Goal: Task Accomplishment & Management: Use online tool/utility

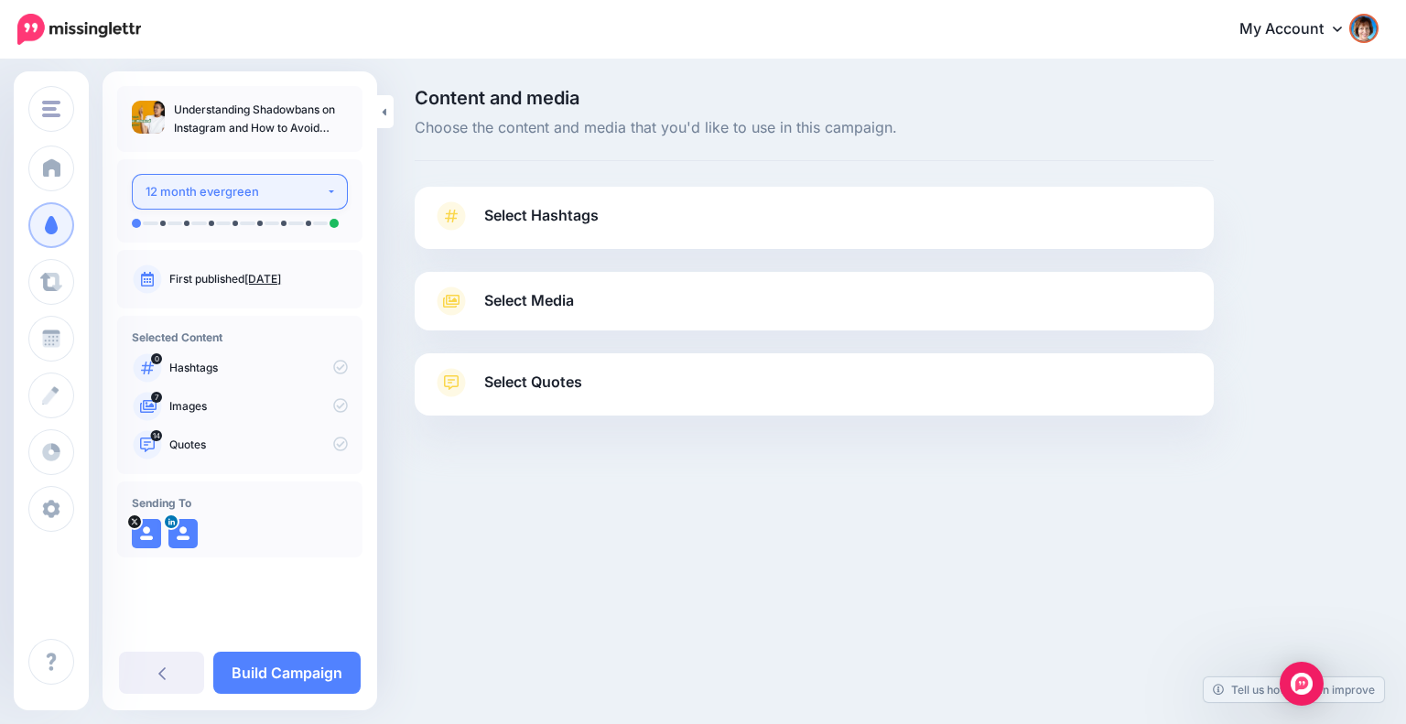
click at [290, 197] on div "12 month evergreen" at bounding box center [236, 191] width 180 height 21
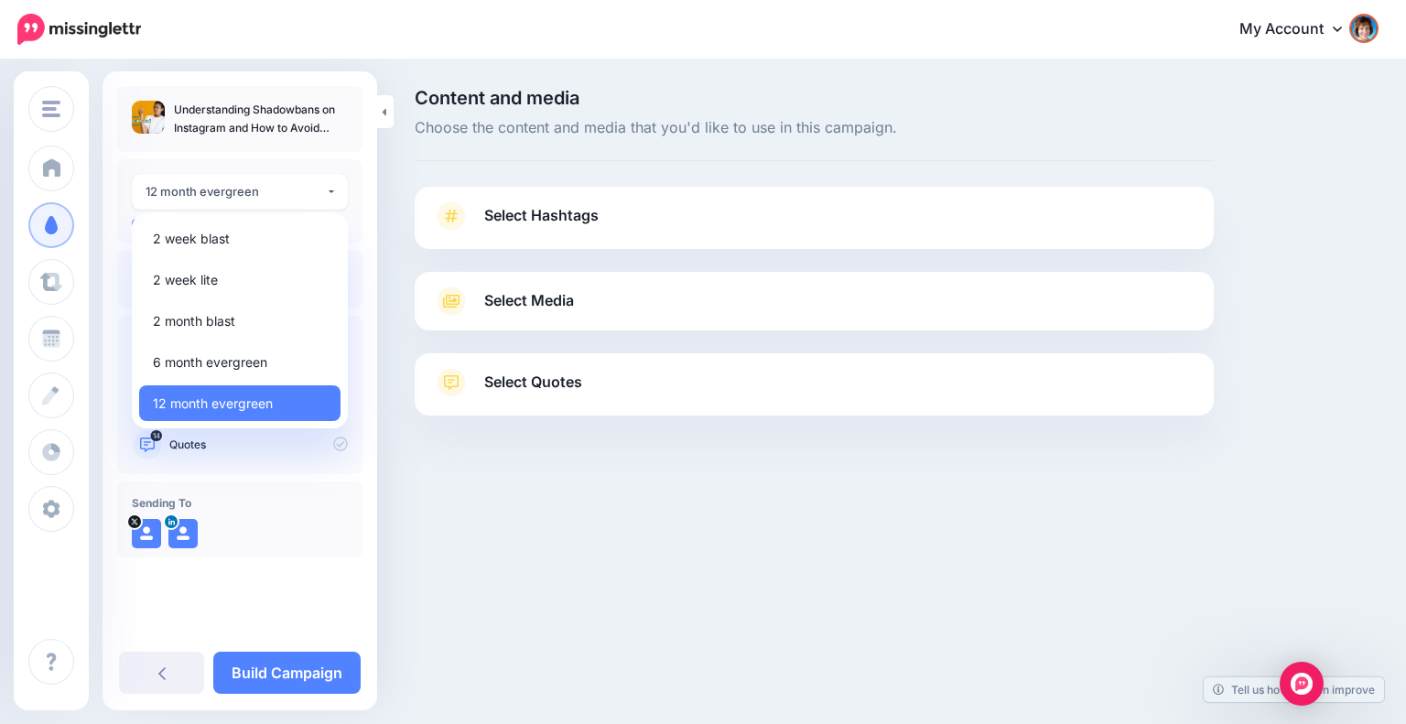
click at [521, 532] on div "Content and media Choose the content and media that you'd like to use in this c…" at bounding box center [703, 297] width 1406 height 473
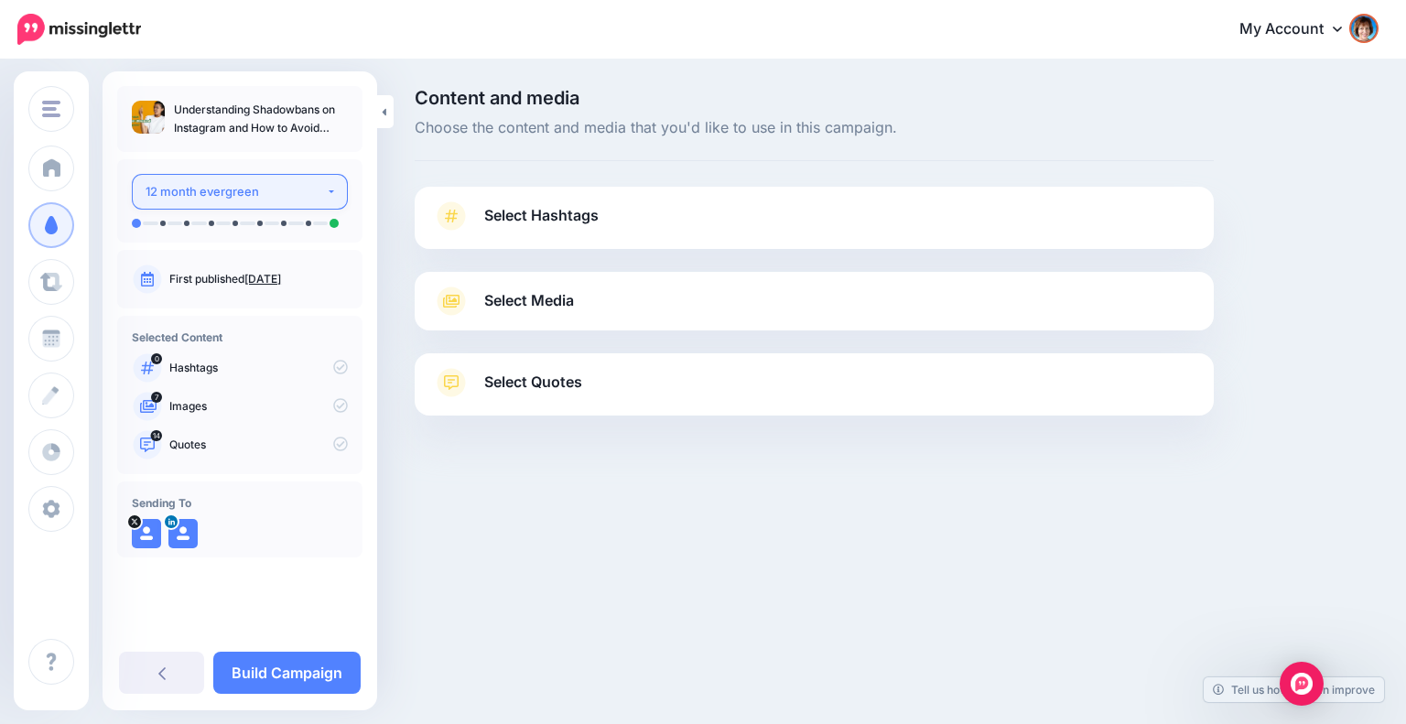
click at [289, 191] on div "12 month evergreen" at bounding box center [236, 191] width 180 height 21
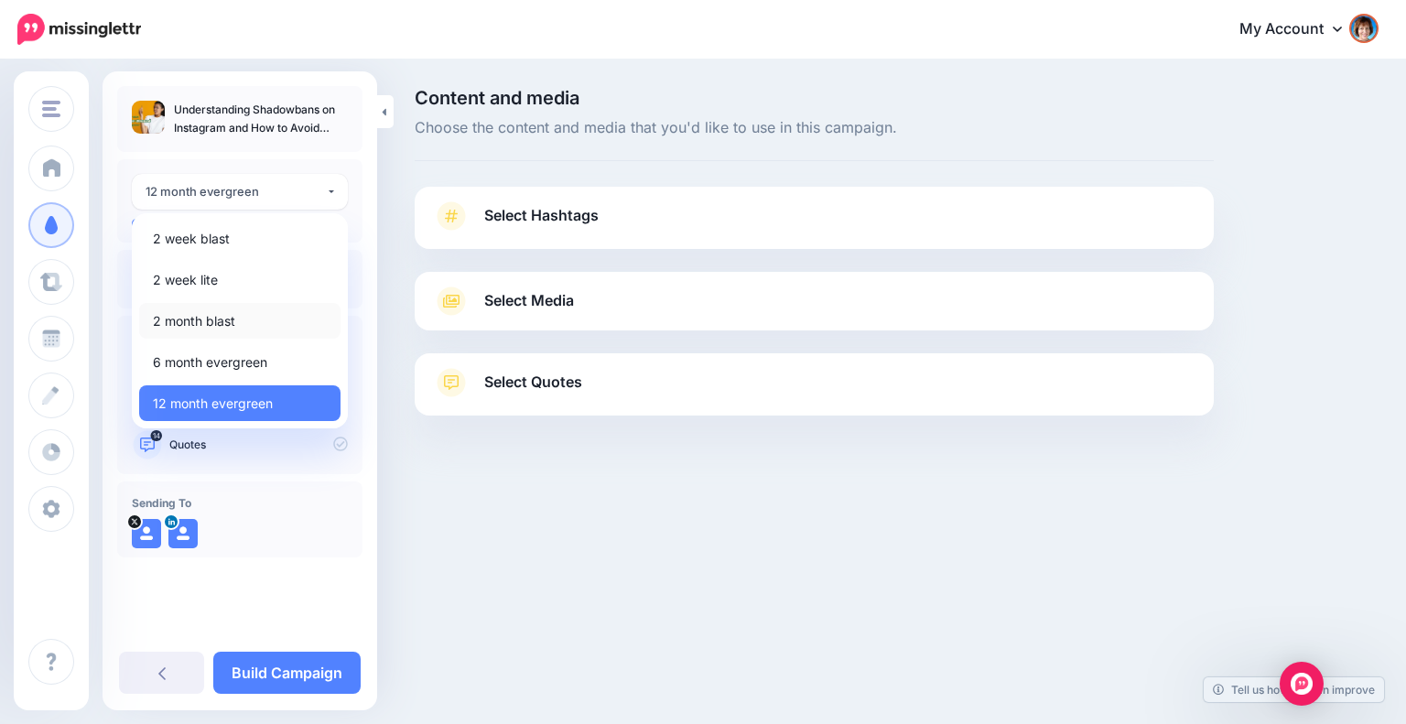
click at [233, 310] on span "2 month blast" at bounding box center [194, 321] width 82 height 22
select select "*****"
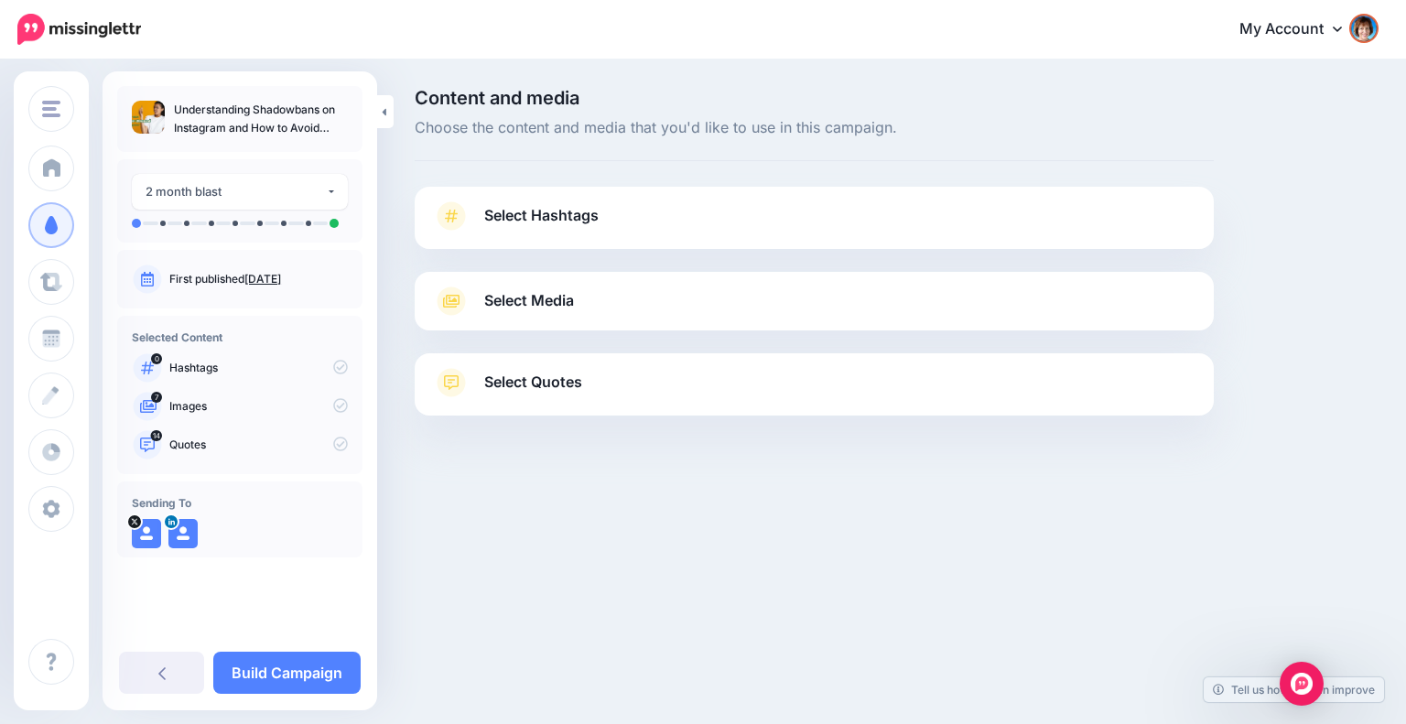
click at [617, 219] on link "Select Hashtags" at bounding box center [814, 225] width 763 height 48
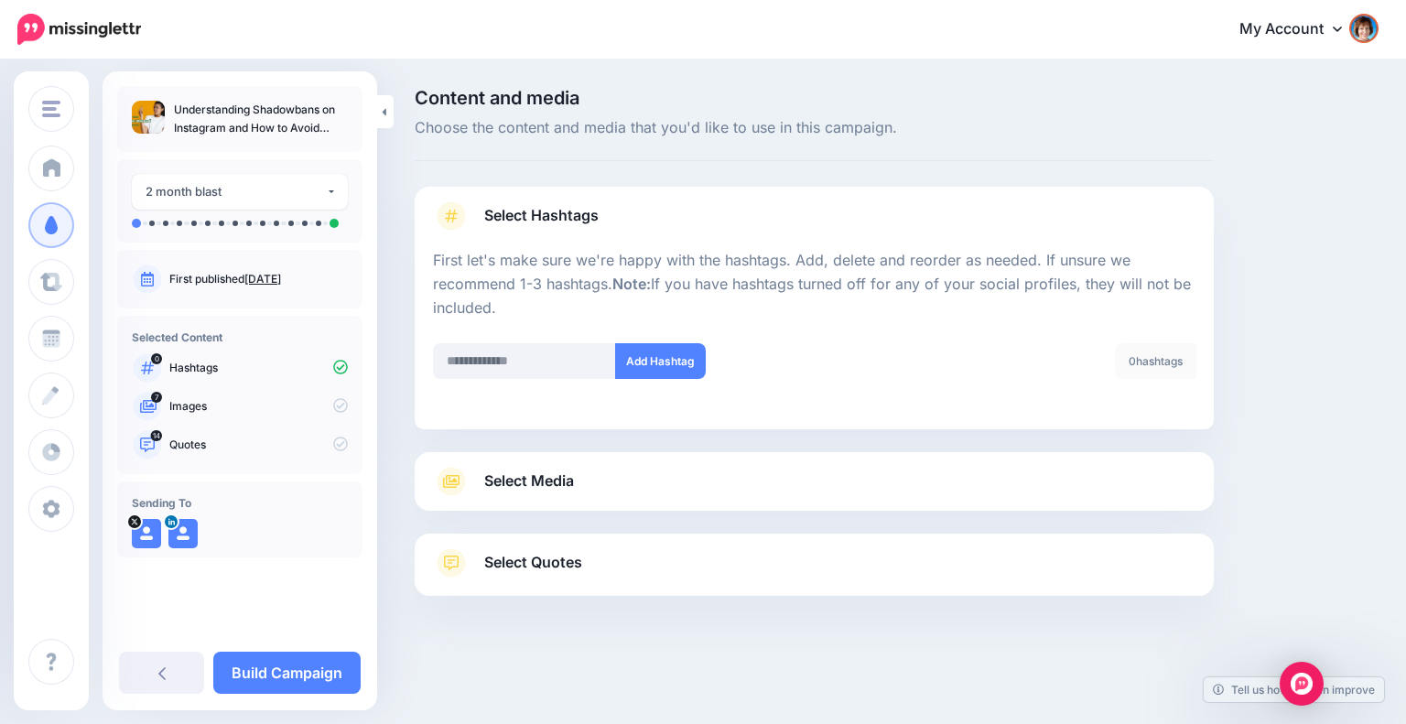
click at [977, 467] on link "Select Media" at bounding box center [814, 481] width 763 height 29
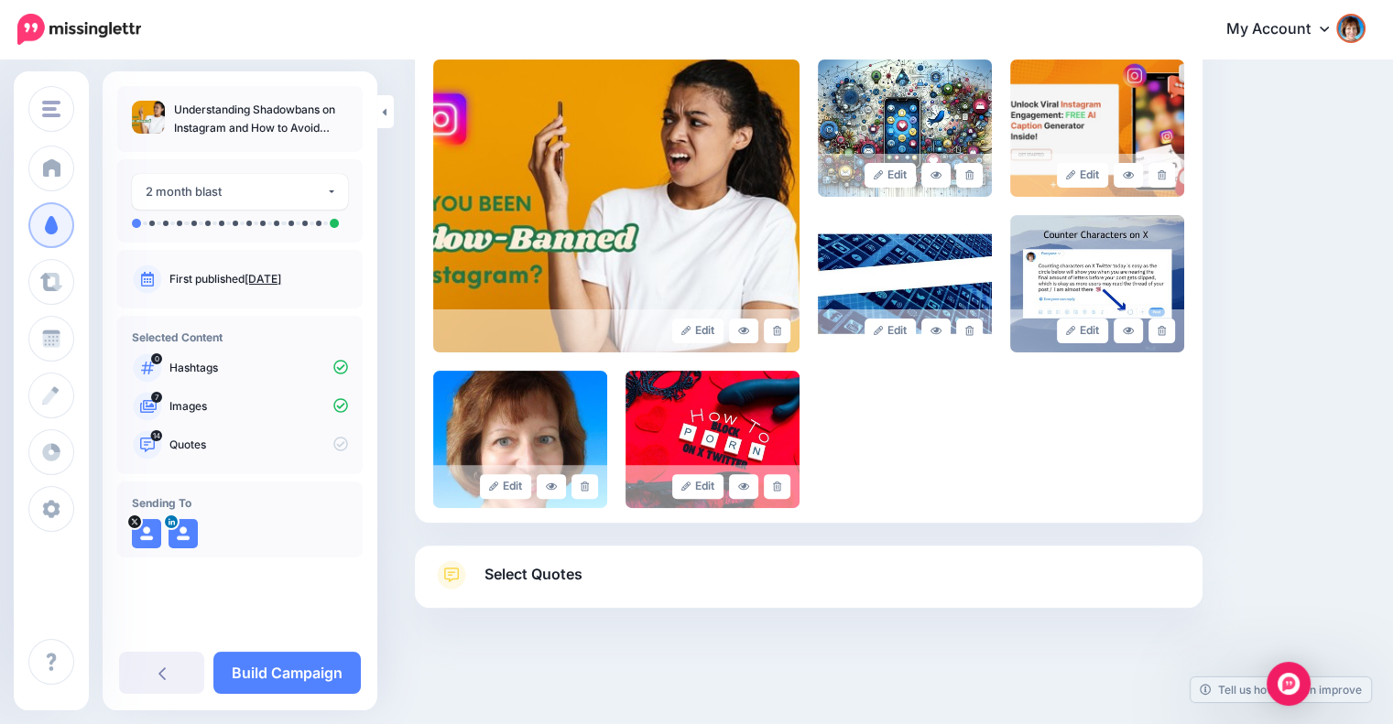
scroll to position [419, 0]
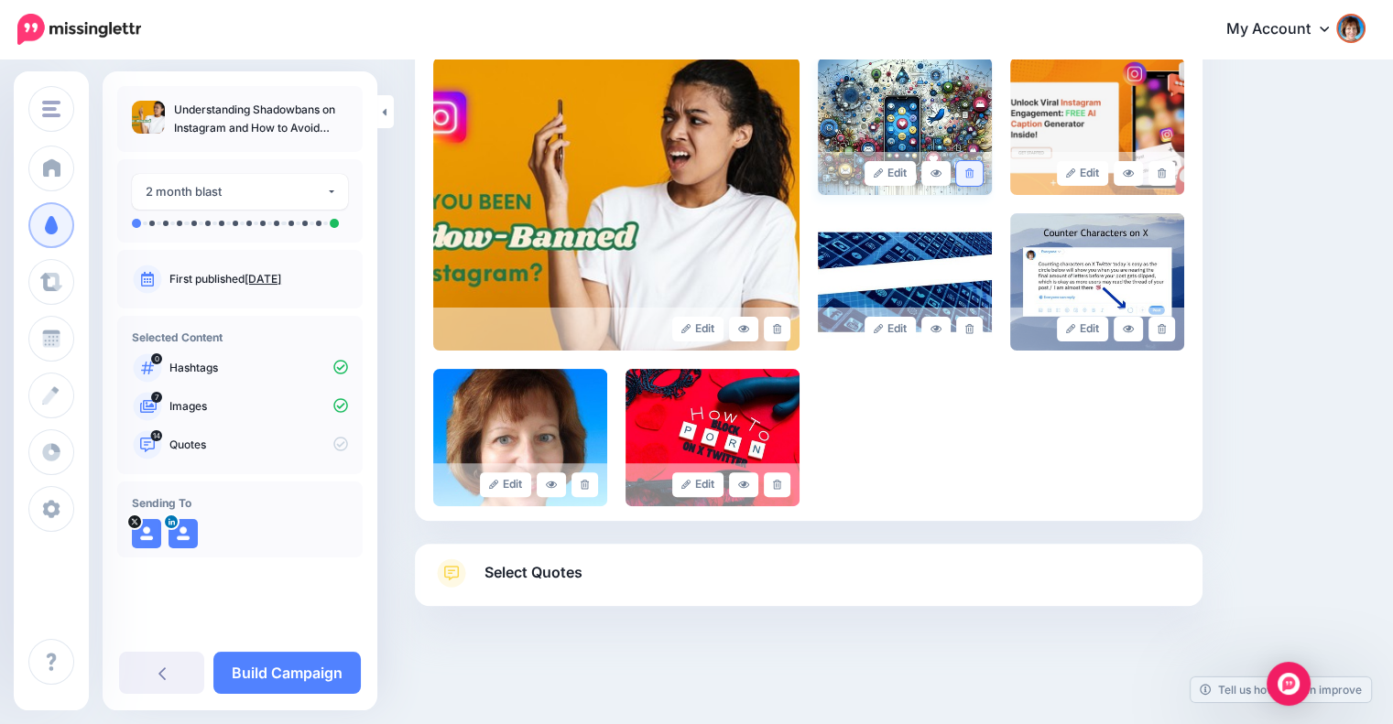
click at [982, 175] on link at bounding box center [969, 173] width 27 height 25
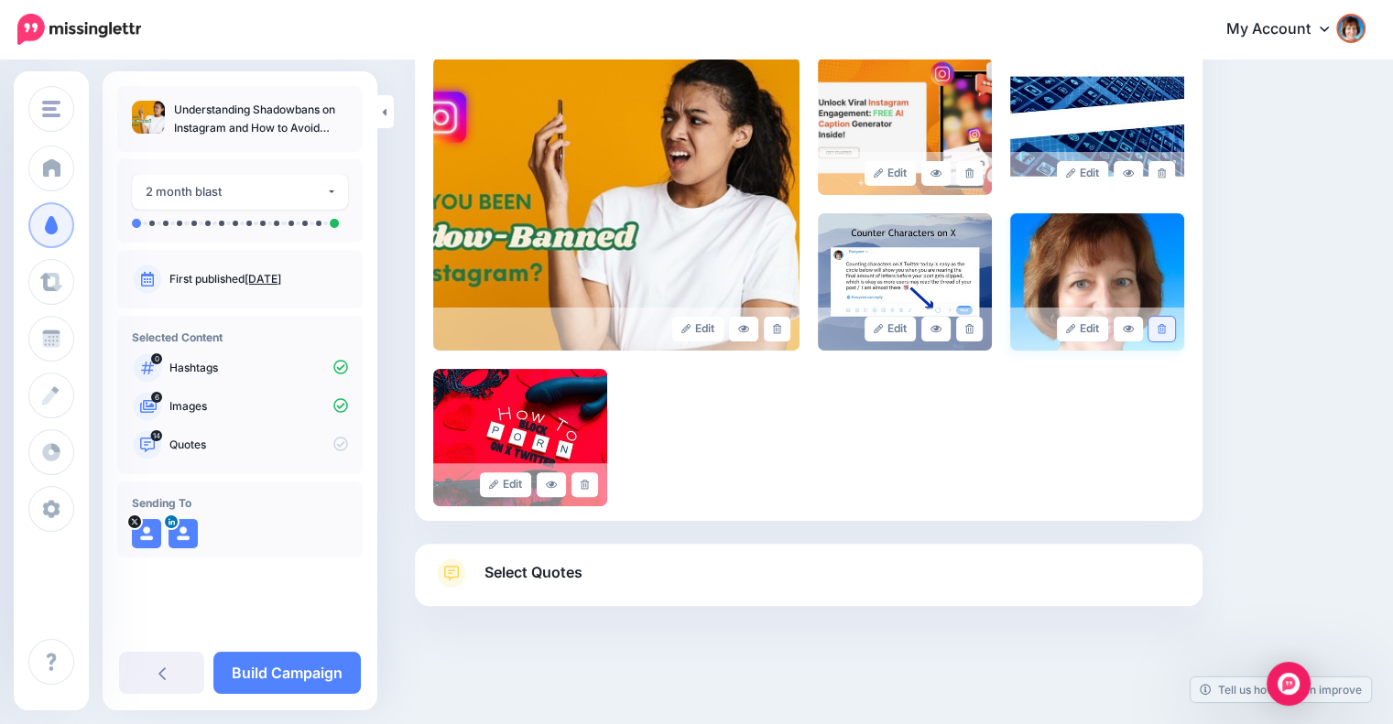
click at [1165, 325] on link at bounding box center [1161, 329] width 27 height 25
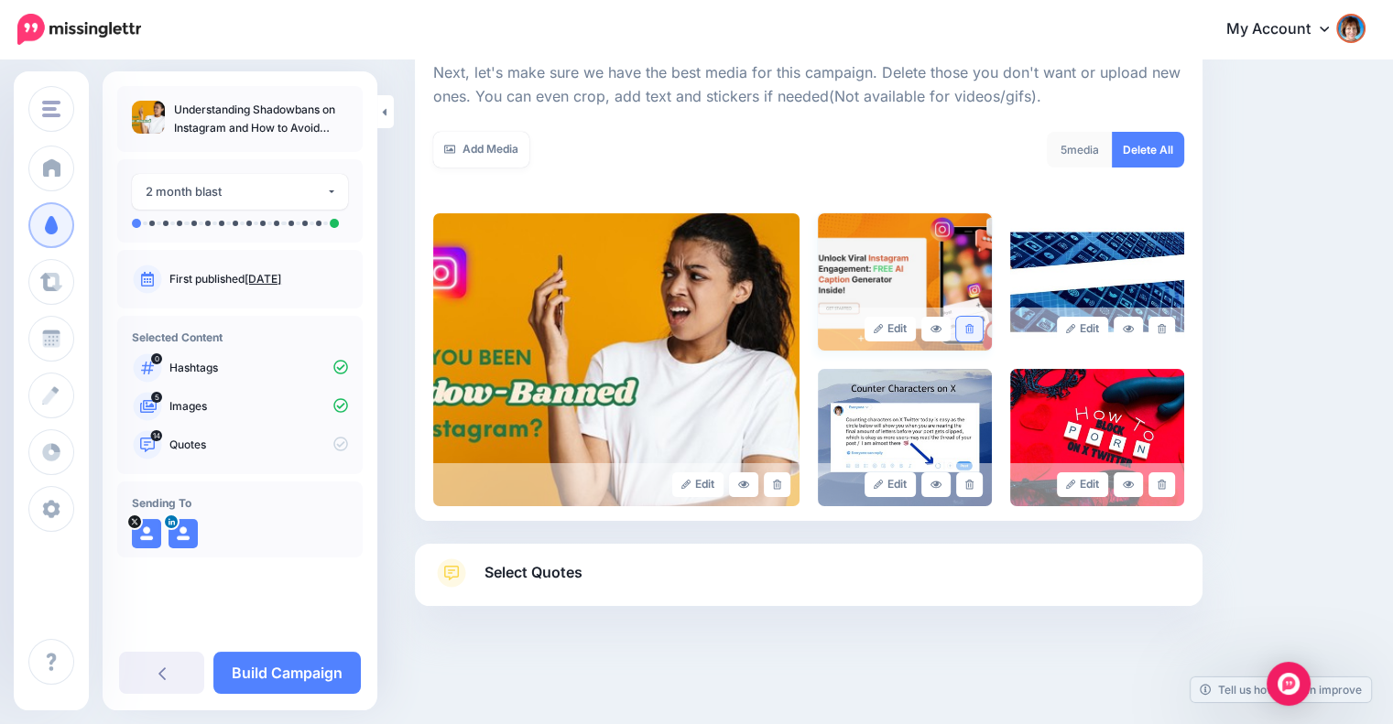
click at [970, 323] on link at bounding box center [969, 329] width 27 height 25
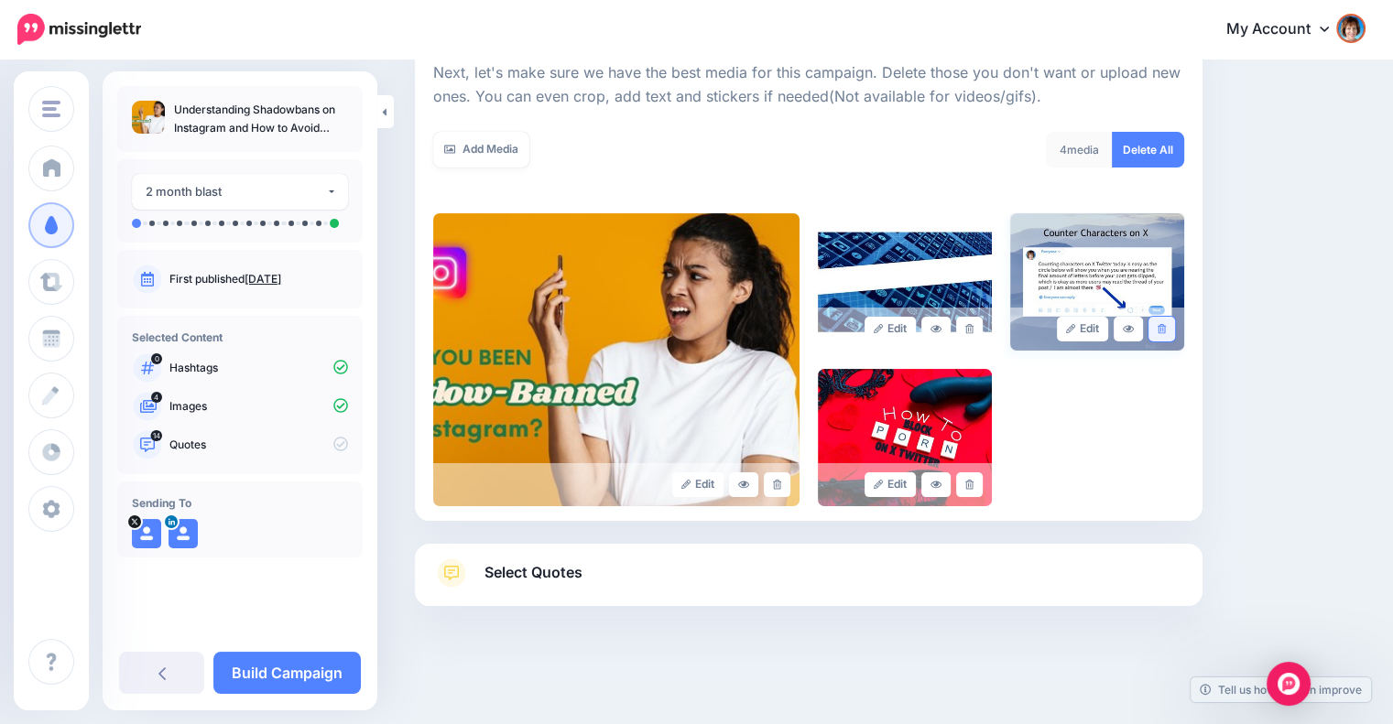
click at [1166, 329] on icon at bounding box center [1161, 329] width 8 height 10
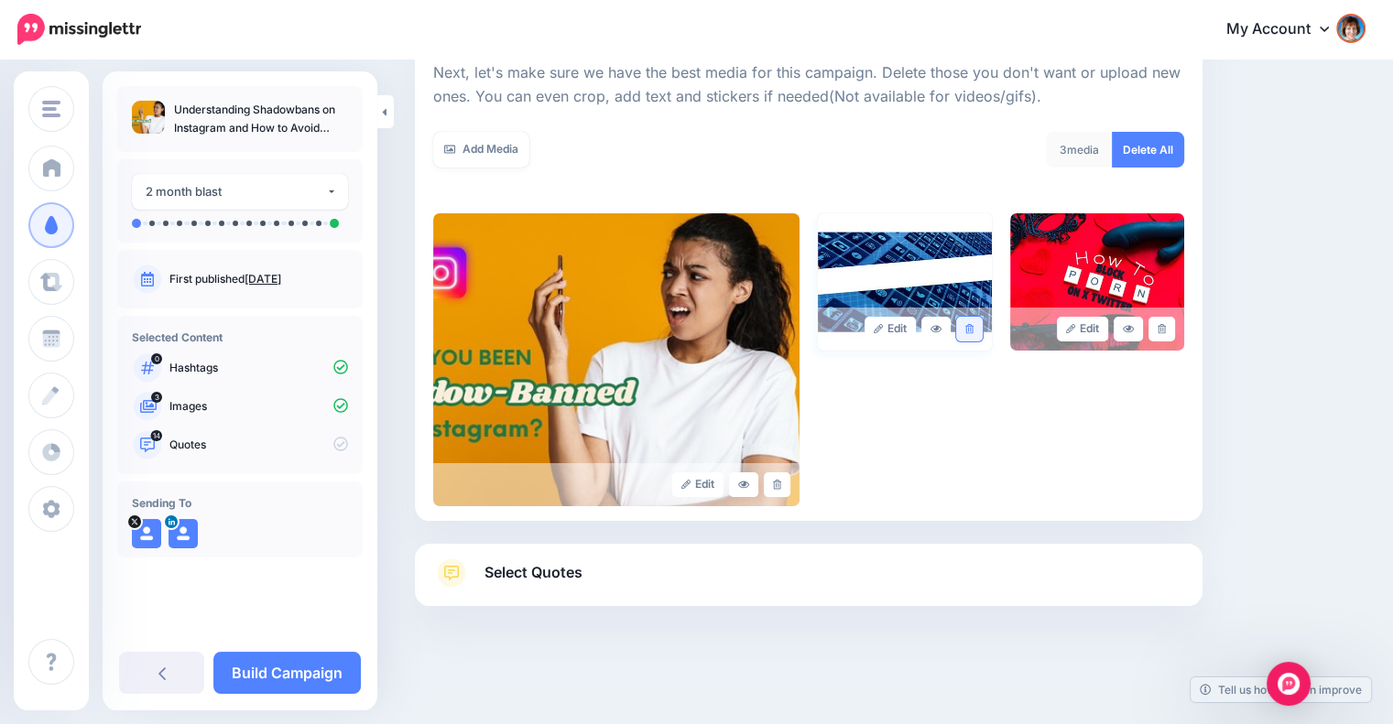
click at [973, 332] on icon at bounding box center [969, 329] width 8 height 10
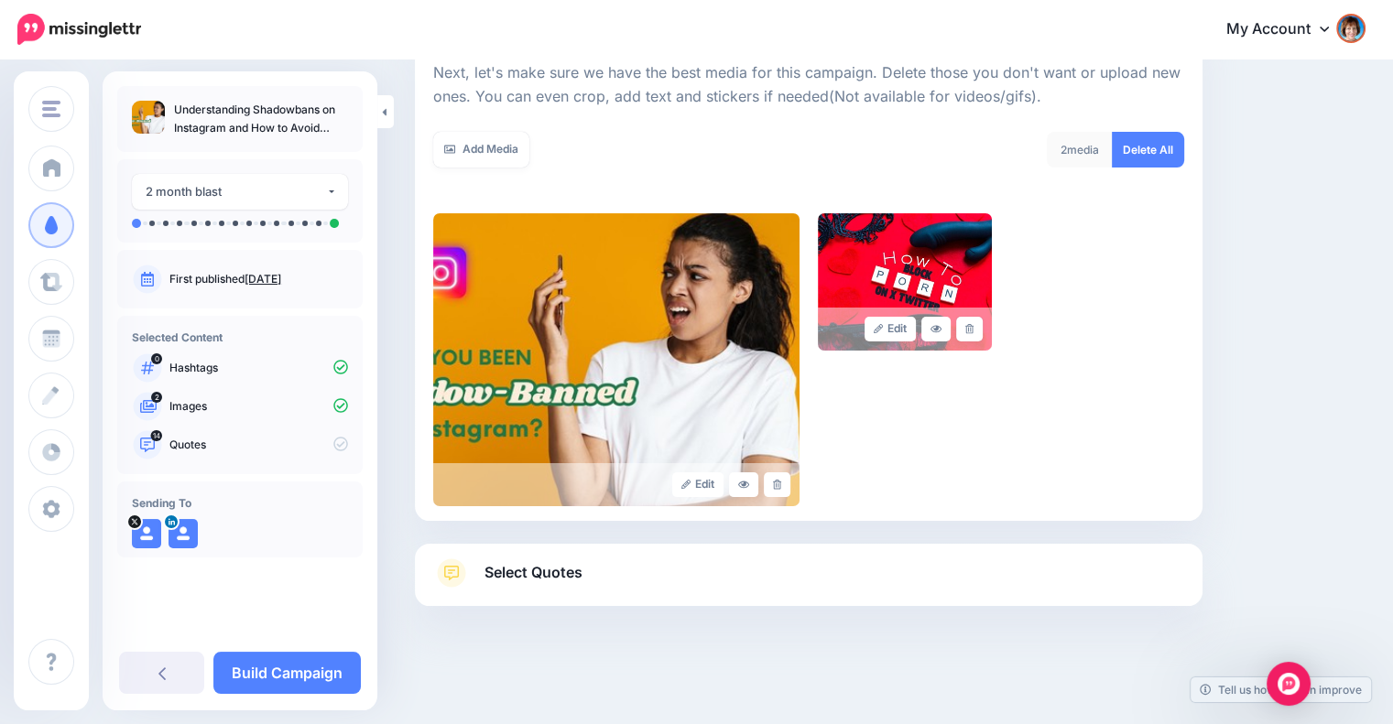
click at [973, 332] on icon at bounding box center [969, 329] width 8 height 10
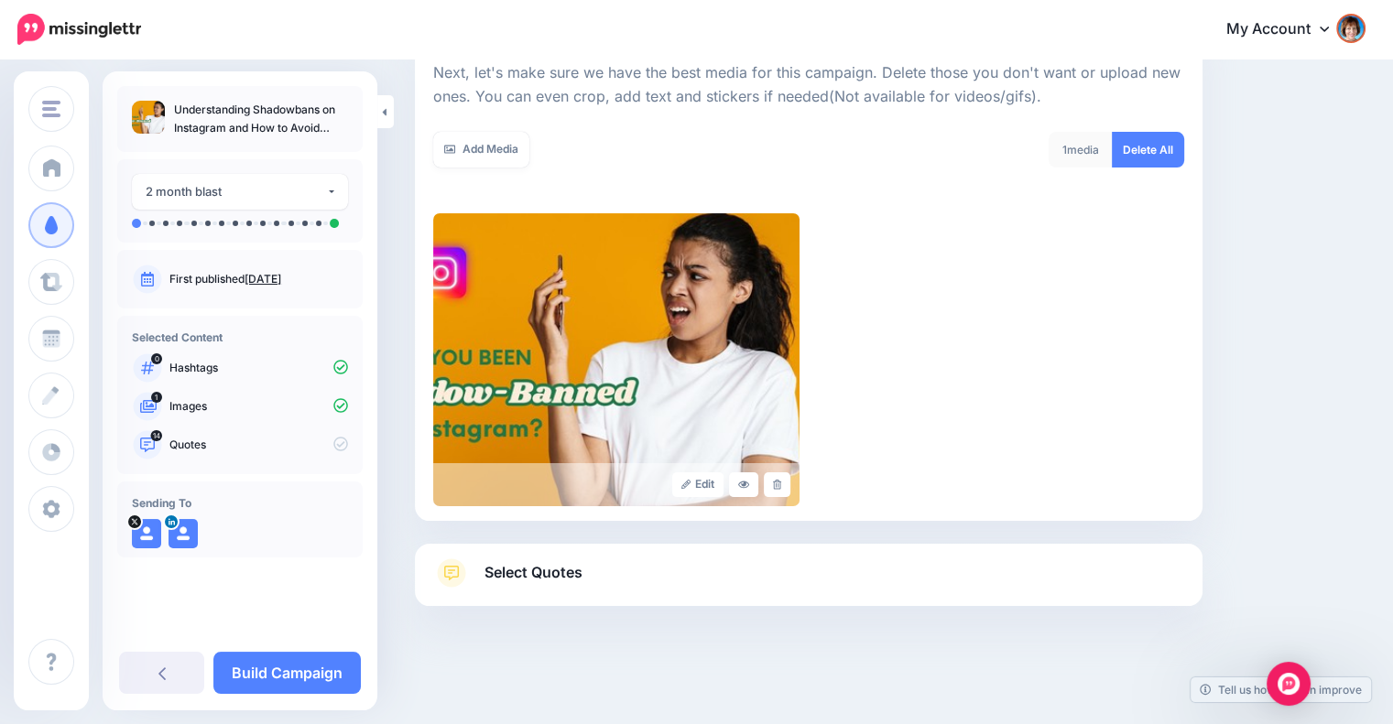
click at [770, 569] on link "Select Quotes" at bounding box center [808, 583] width 751 height 48
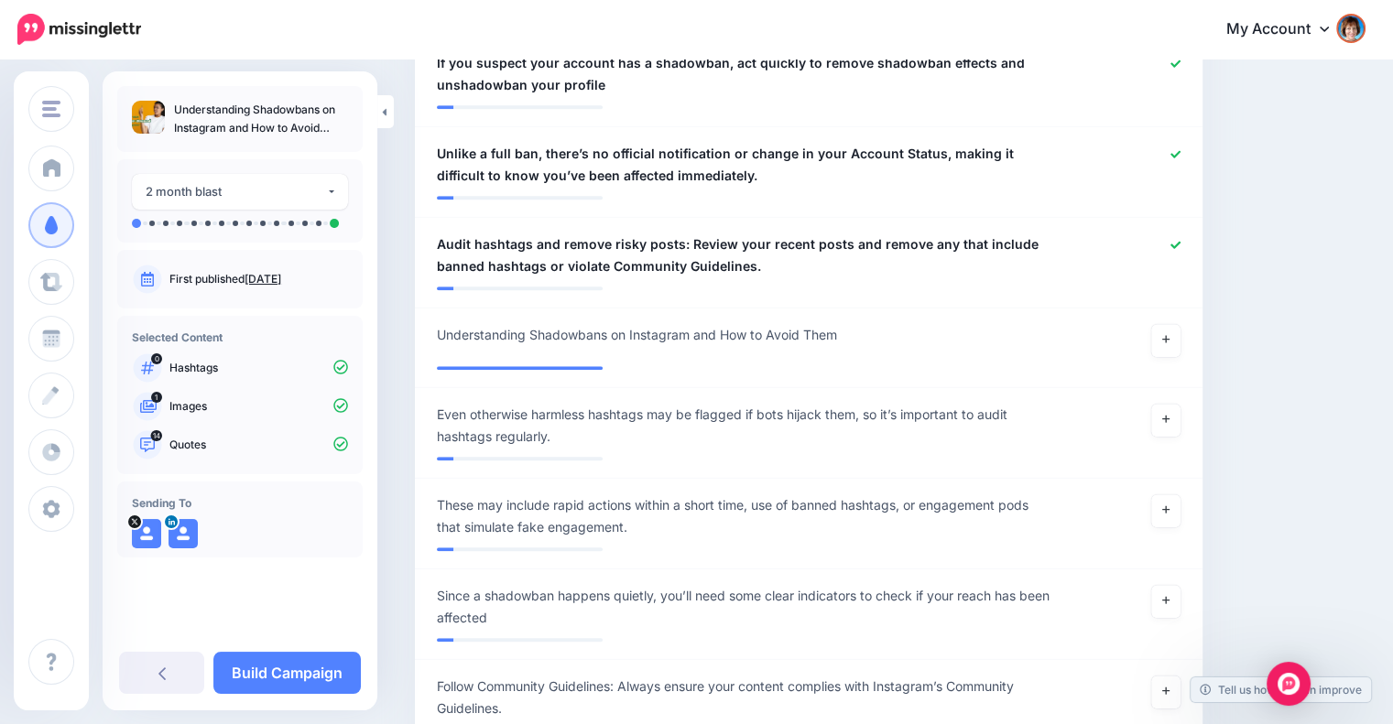
scroll to position [1637, 0]
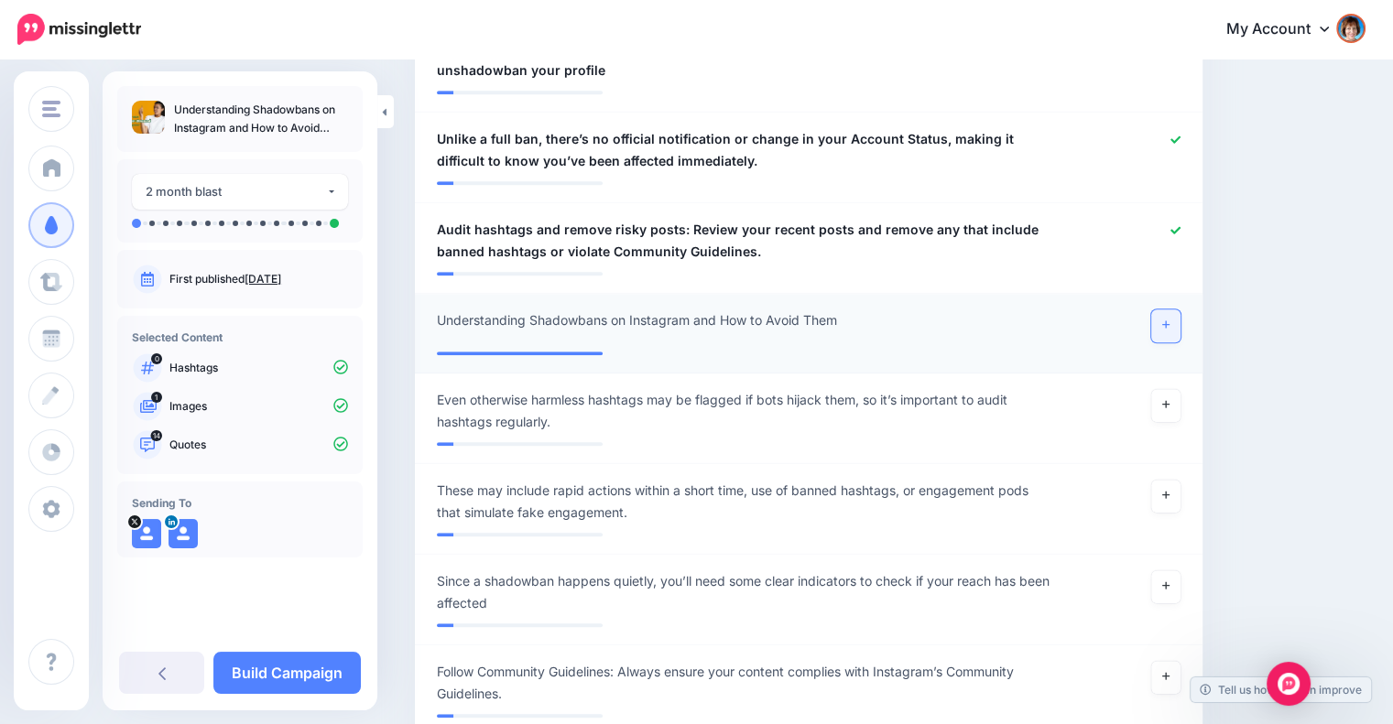
click at [1169, 325] on icon at bounding box center [1165, 324] width 7 height 7
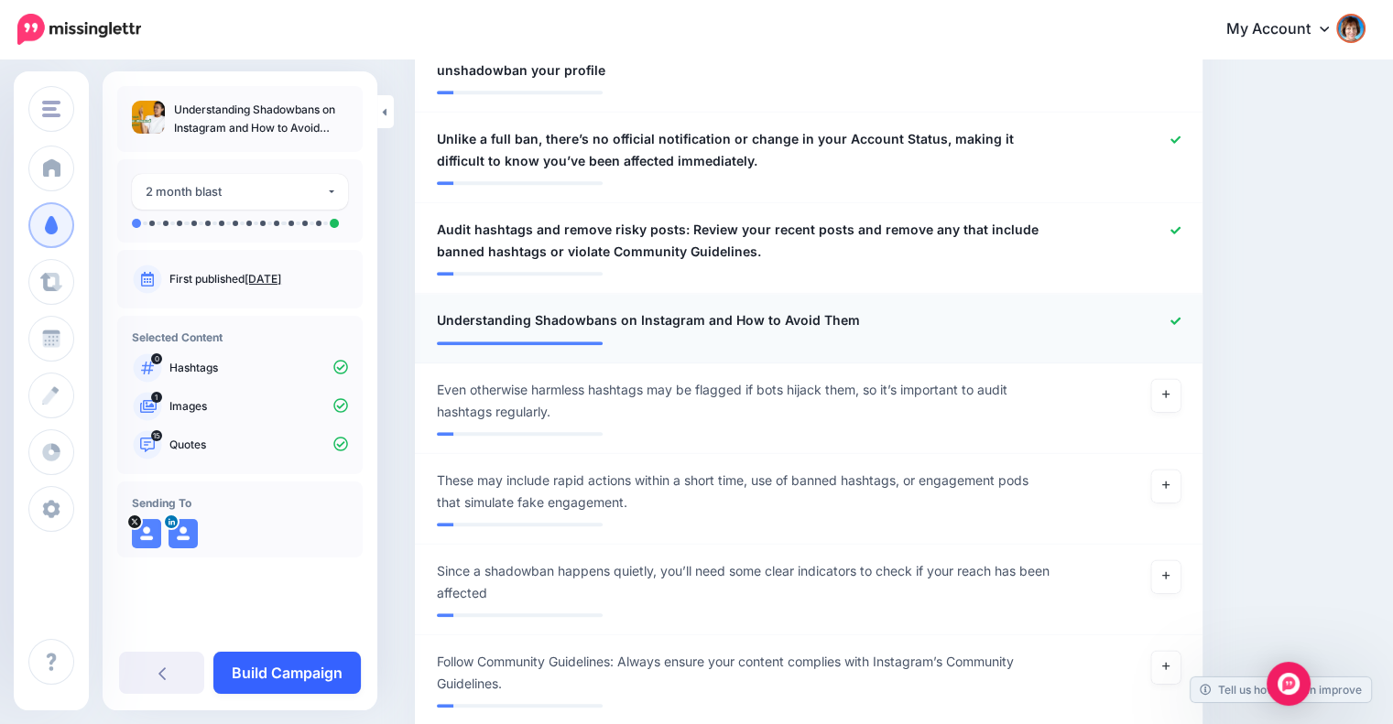
click at [330, 662] on link "Build Campaign" at bounding box center [286, 673] width 147 height 42
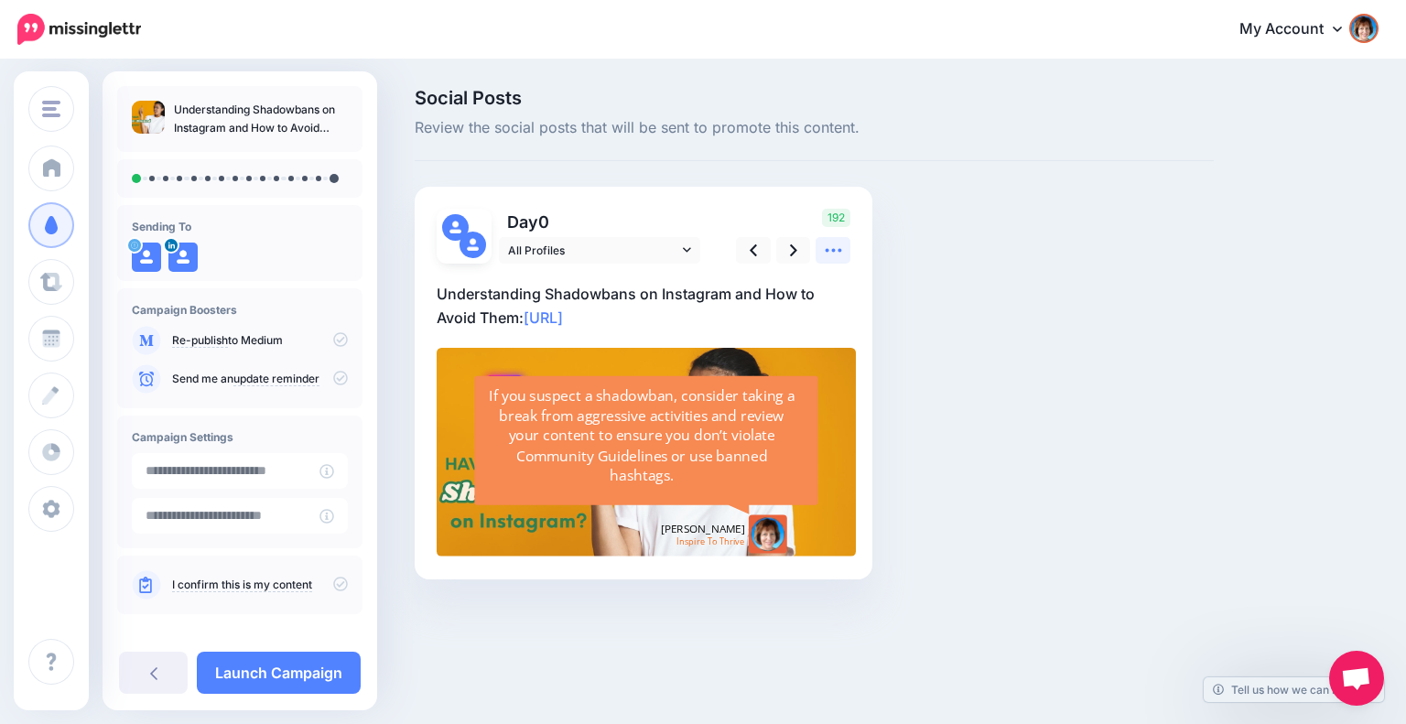
click at [826, 254] on icon at bounding box center [833, 250] width 19 height 19
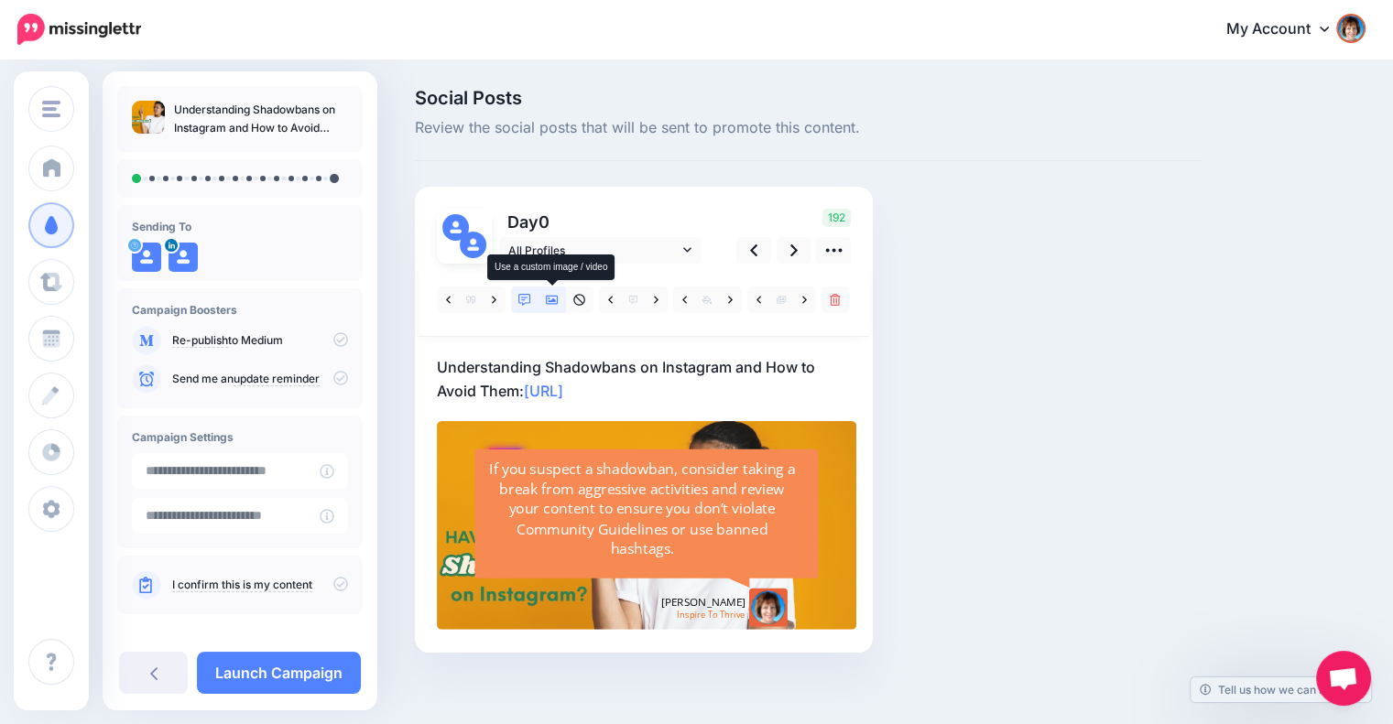
click at [557, 296] on icon at bounding box center [552, 300] width 13 height 9
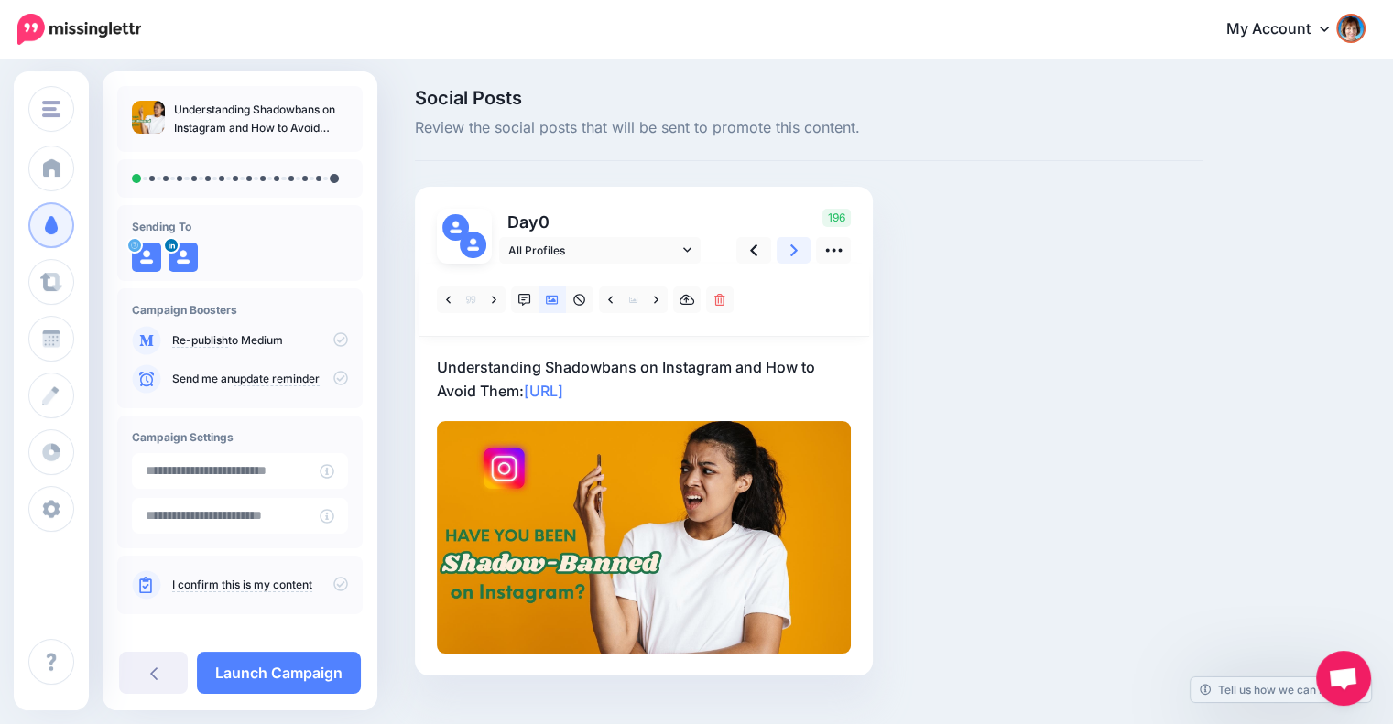
click at [784, 251] on link at bounding box center [793, 250] width 35 height 27
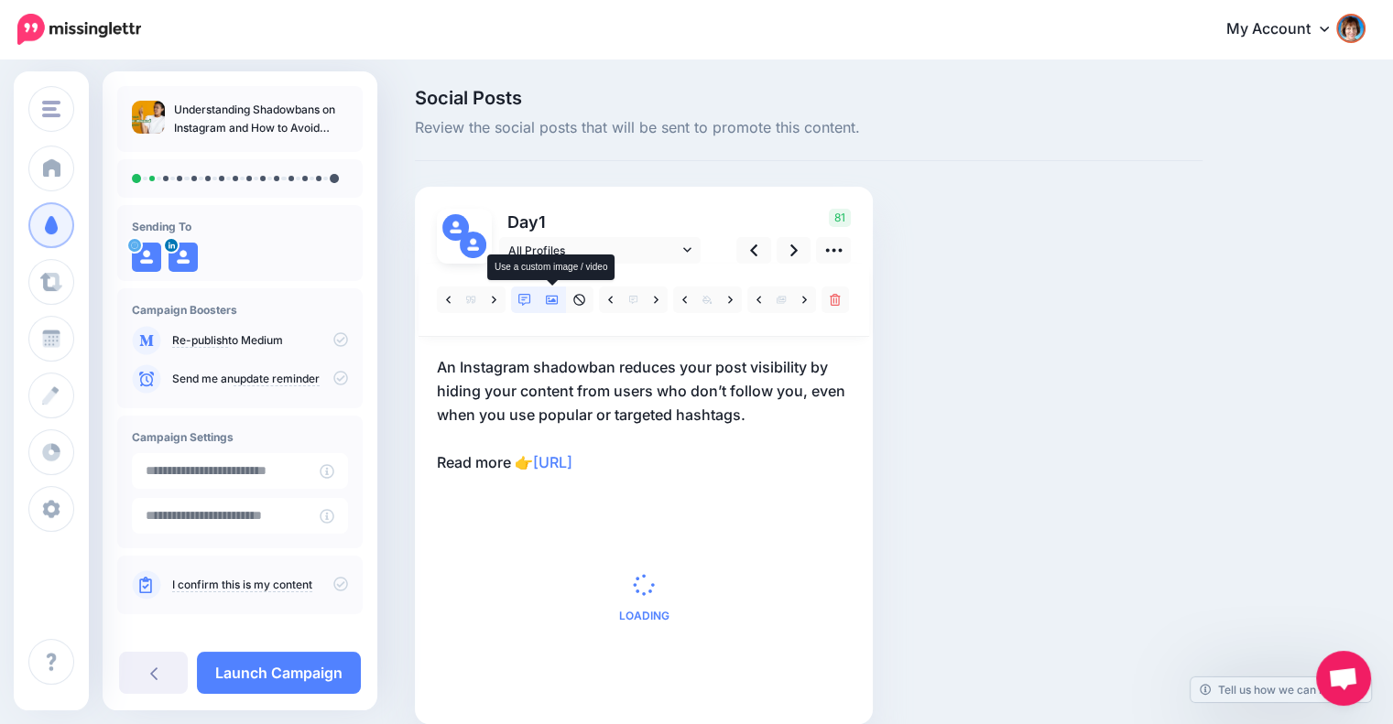
click at [543, 298] on link at bounding box center [551, 300] width 27 height 27
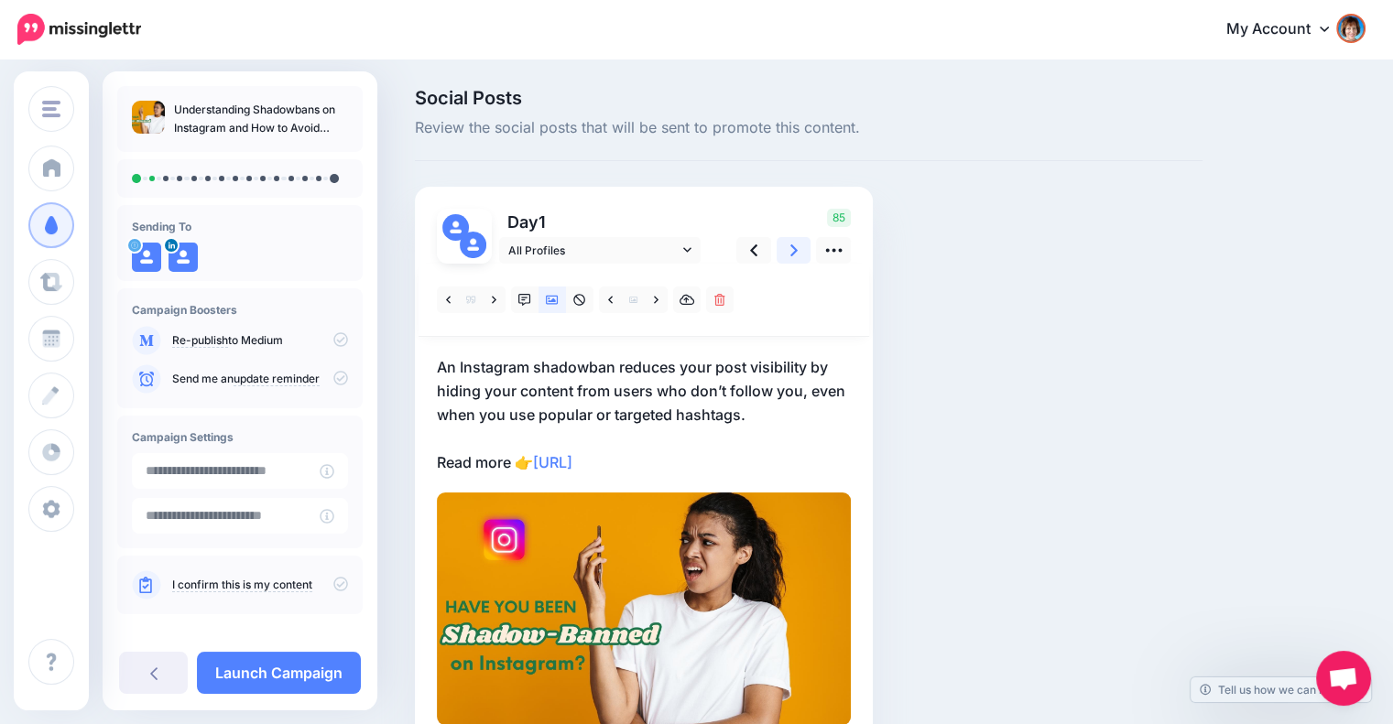
click at [790, 252] on icon at bounding box center [793, 250] width 7 height 19
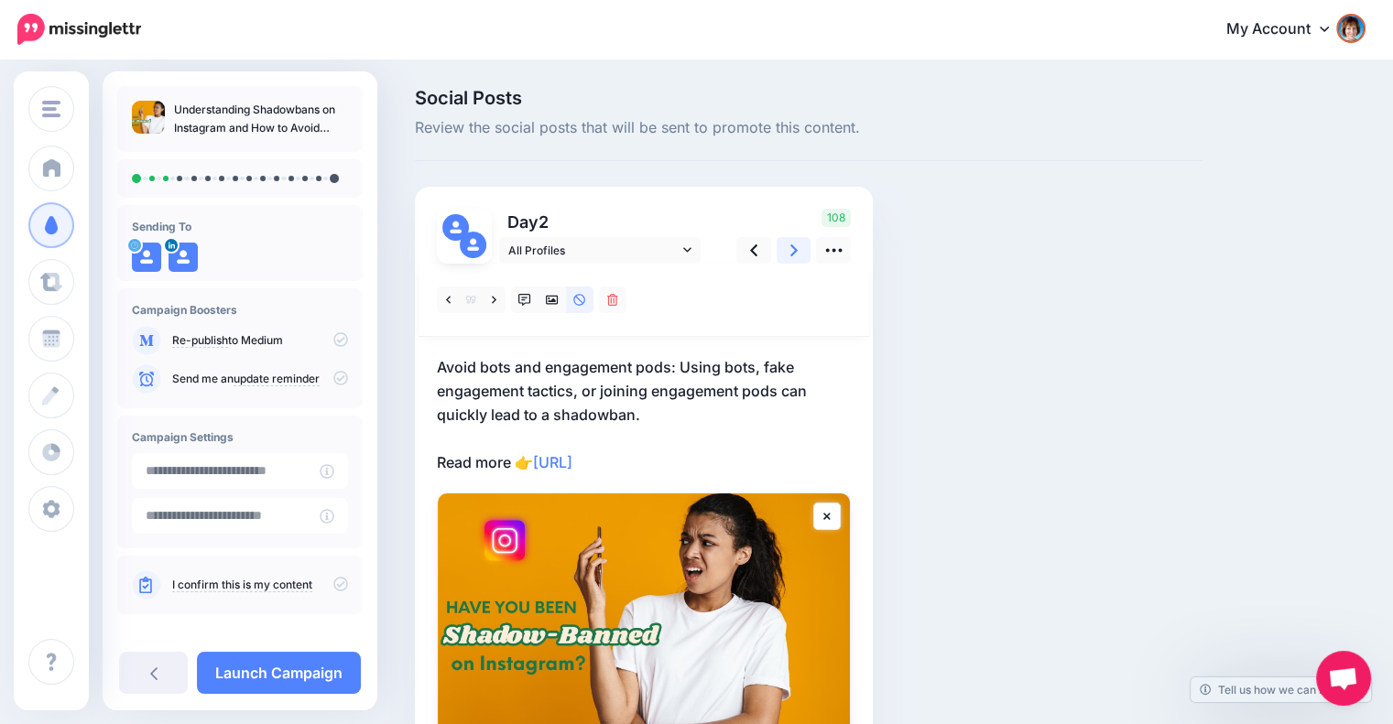
click at [802, 258] on link at bounding box center [793, 250] width 35 height 27
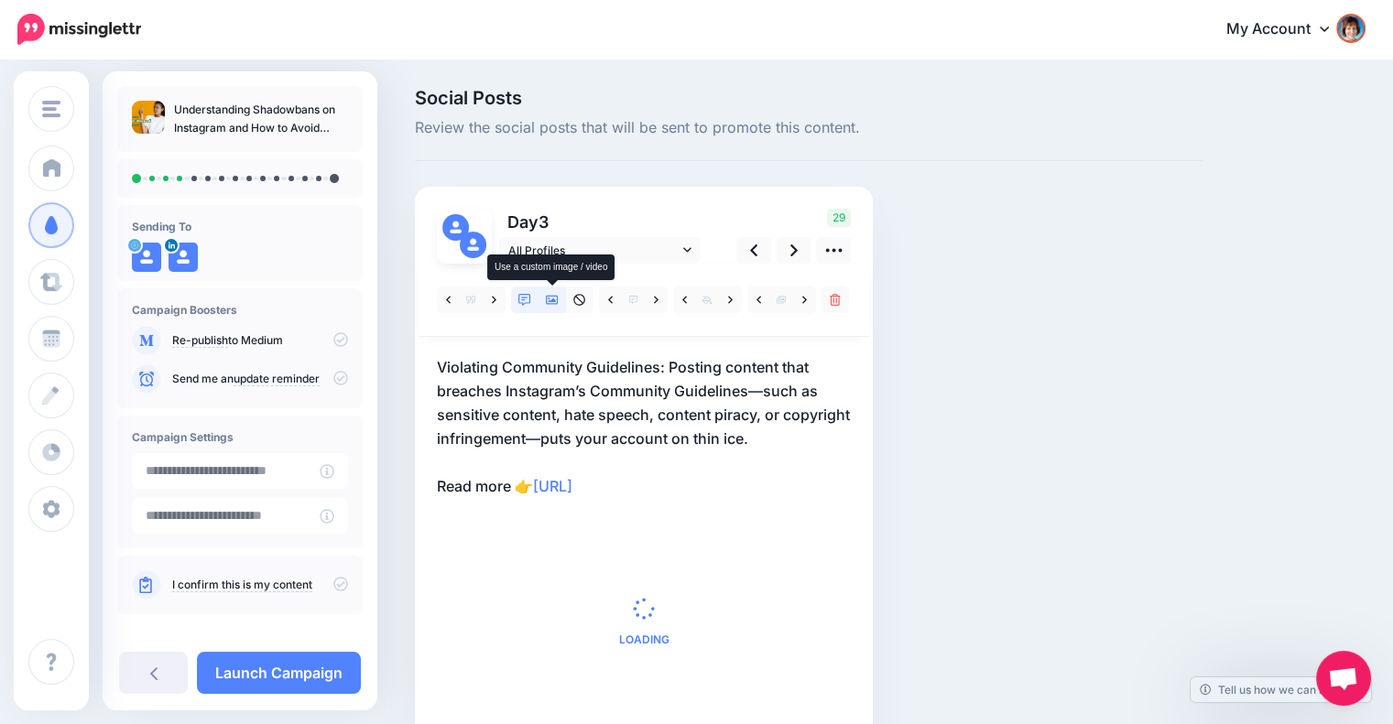
click at [549, 299] on icon at bounding box center [552, 300] width 13 height 13
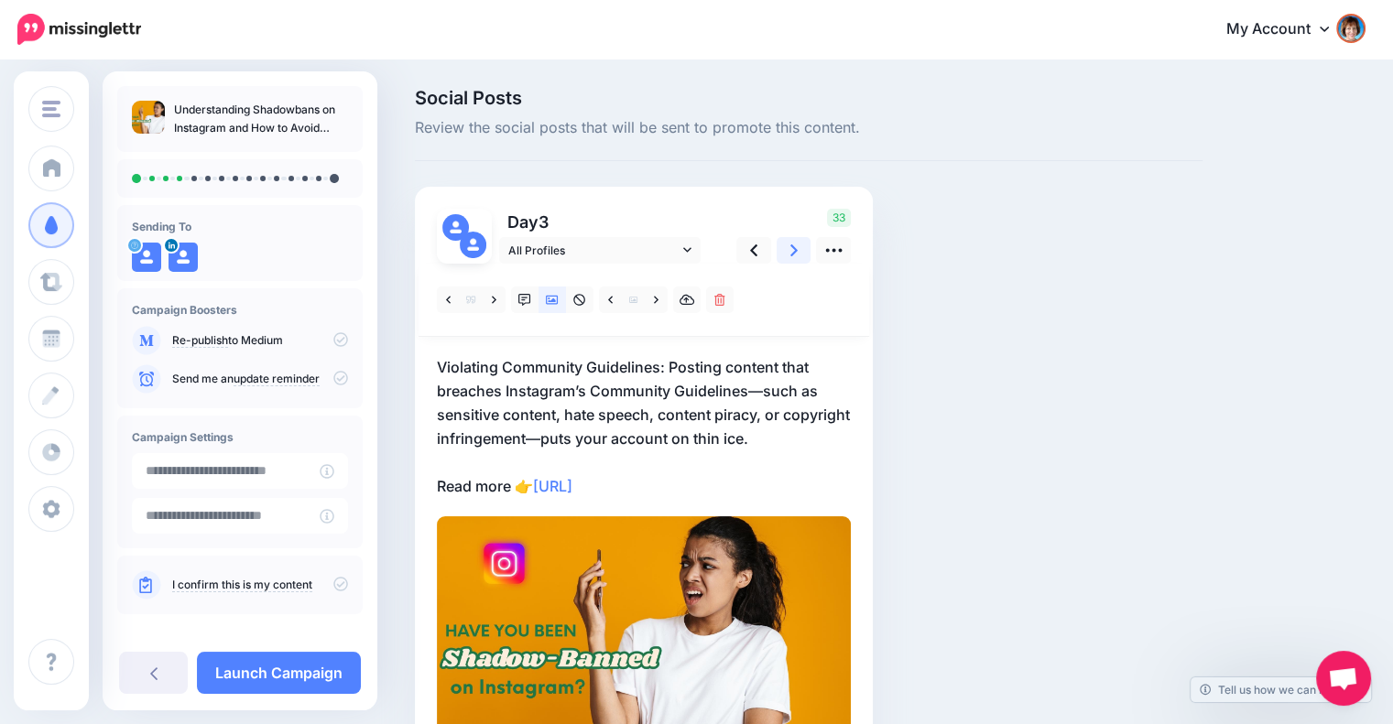
click at [786, 248] on link at bounding box center [793, 250] width 35 height 27
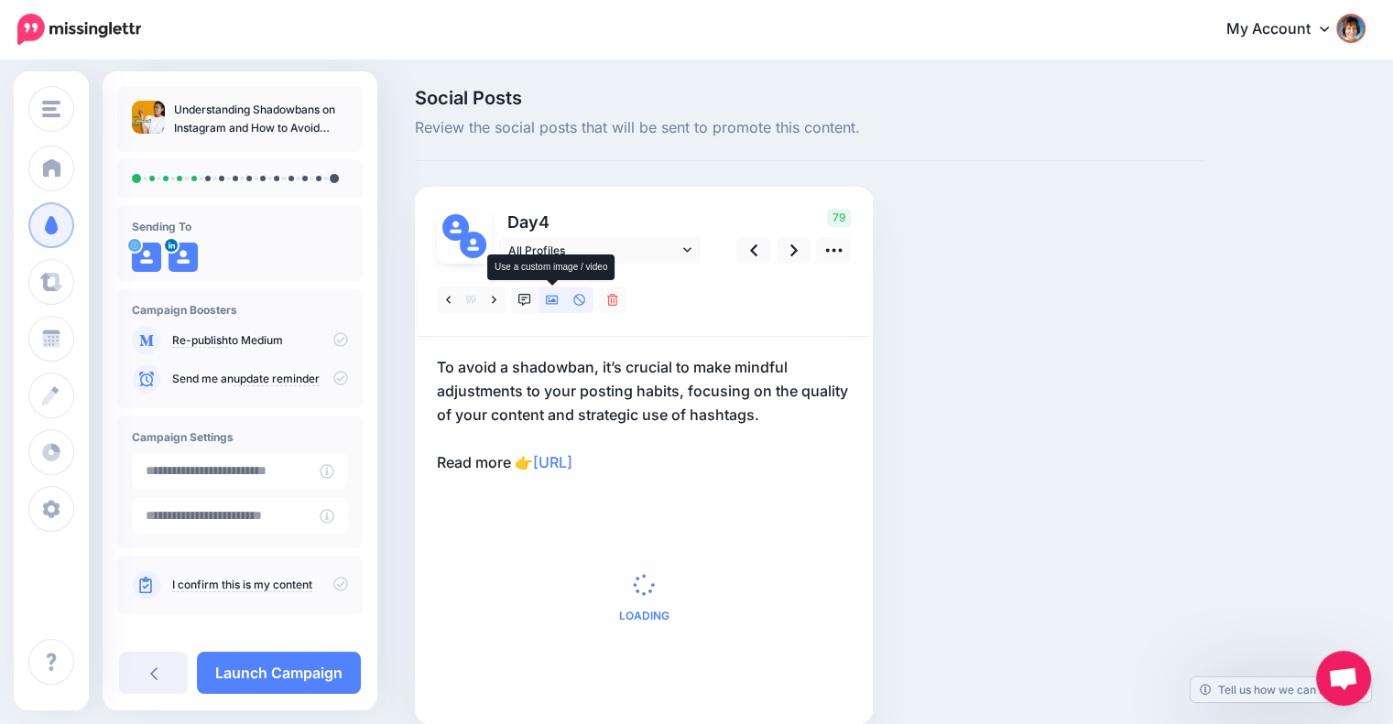
click at [553, 299] on icon at bounding box center [552, 300] width 13 height 9
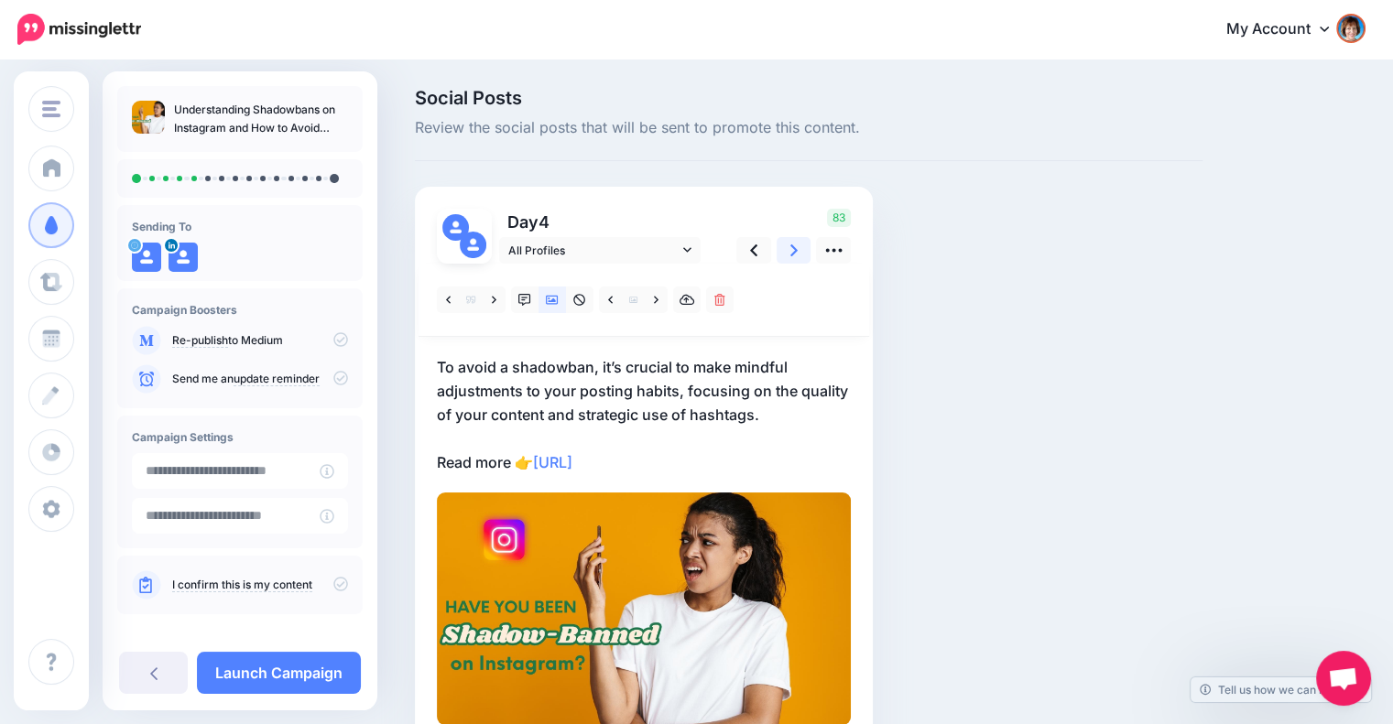
click at [794, 261] on link at bounding box center [793, 250] width 35 height 27
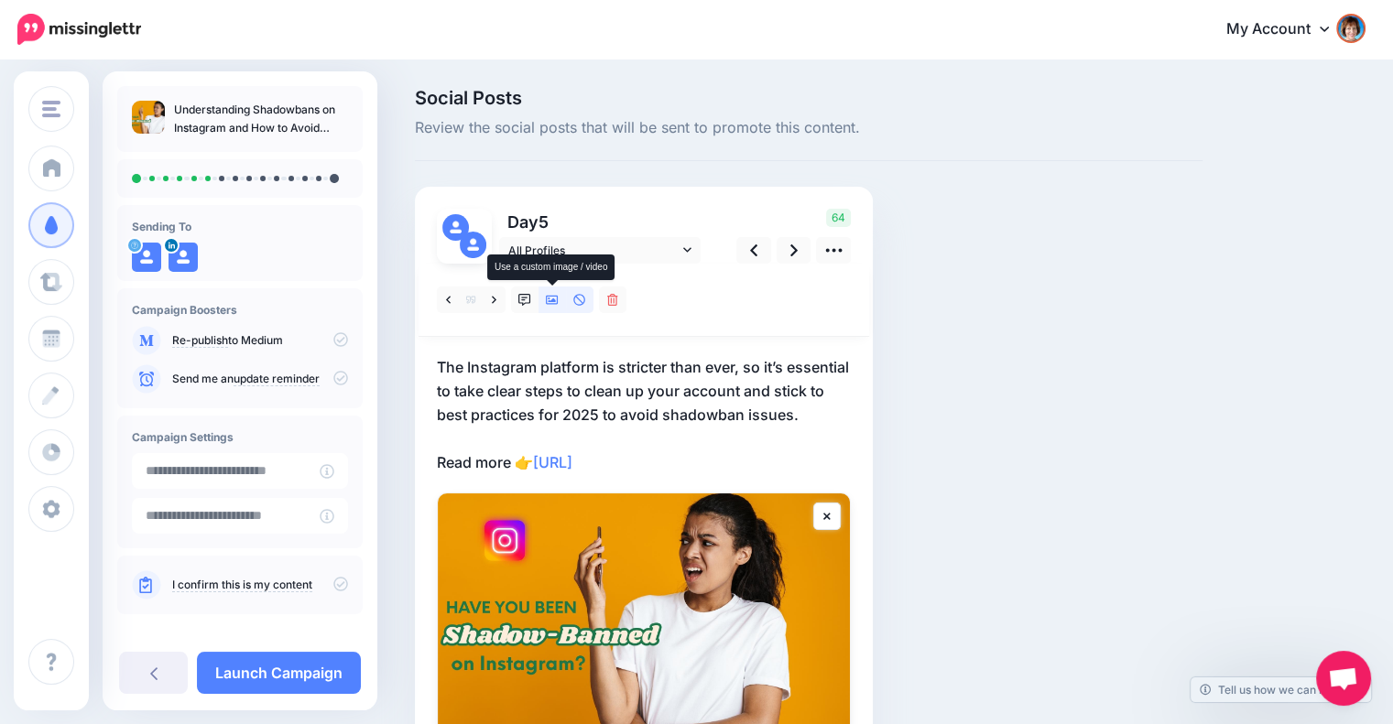
click at [549, 300] on icon at bounding box center [552, 300] width 13 height 9
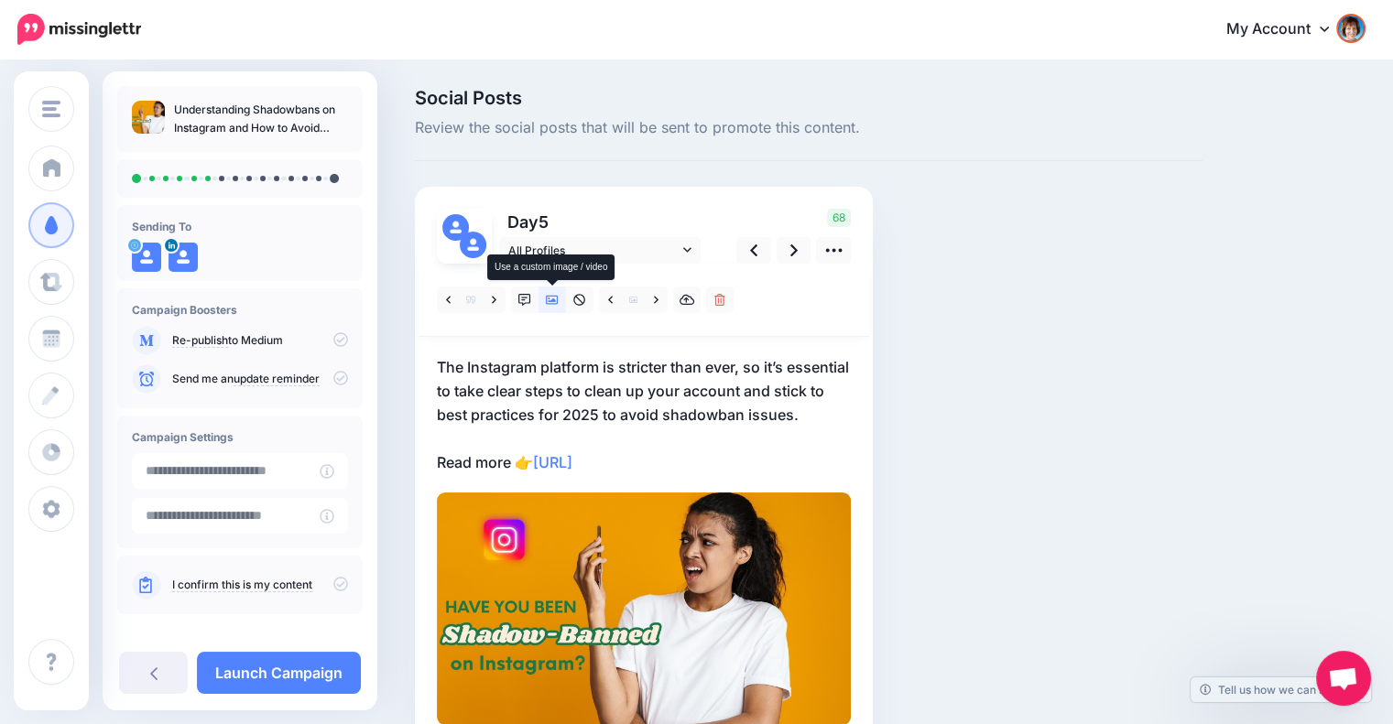
click at [549, 300] on icon at bounding box center [552, 300] width 13 height 9
click at [788, 256] on link at bounding box center [793, 250] width 35 height 27
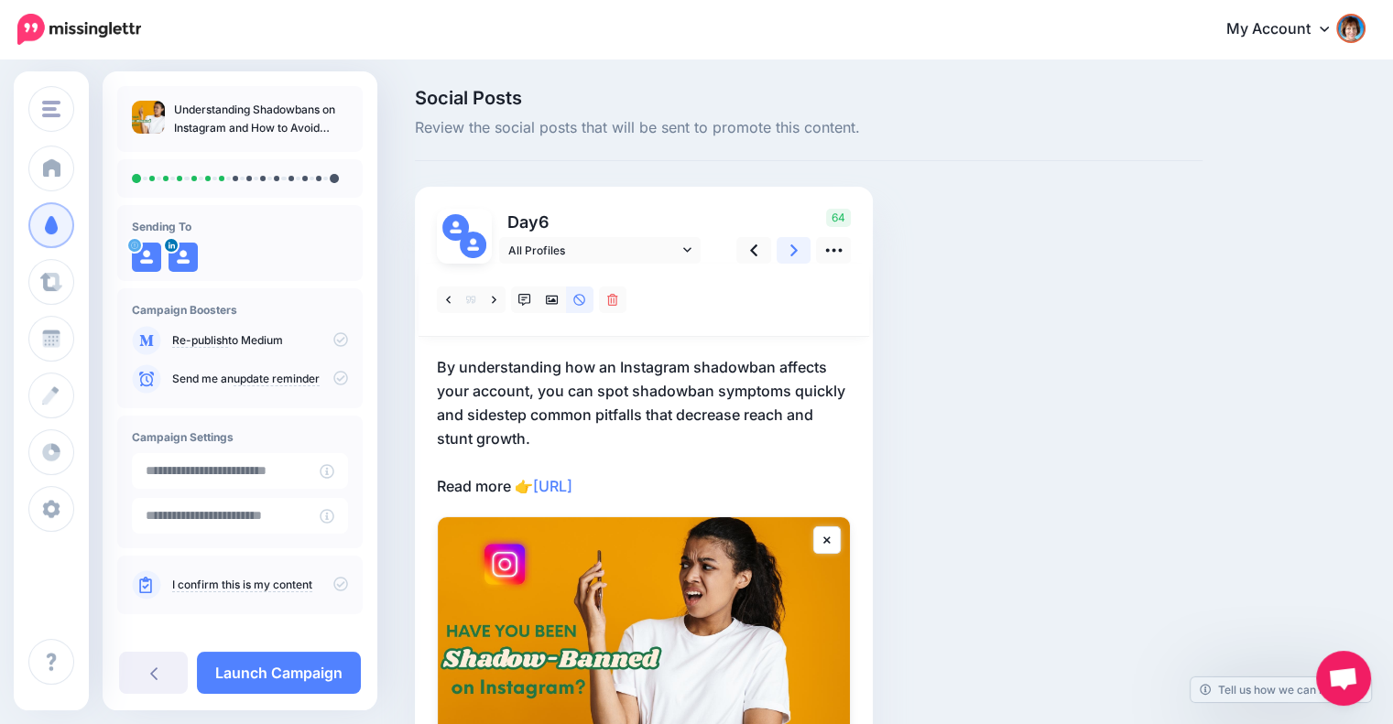
click at [790, 255] on icon at bounding box center [793, 250] width 7 height 19
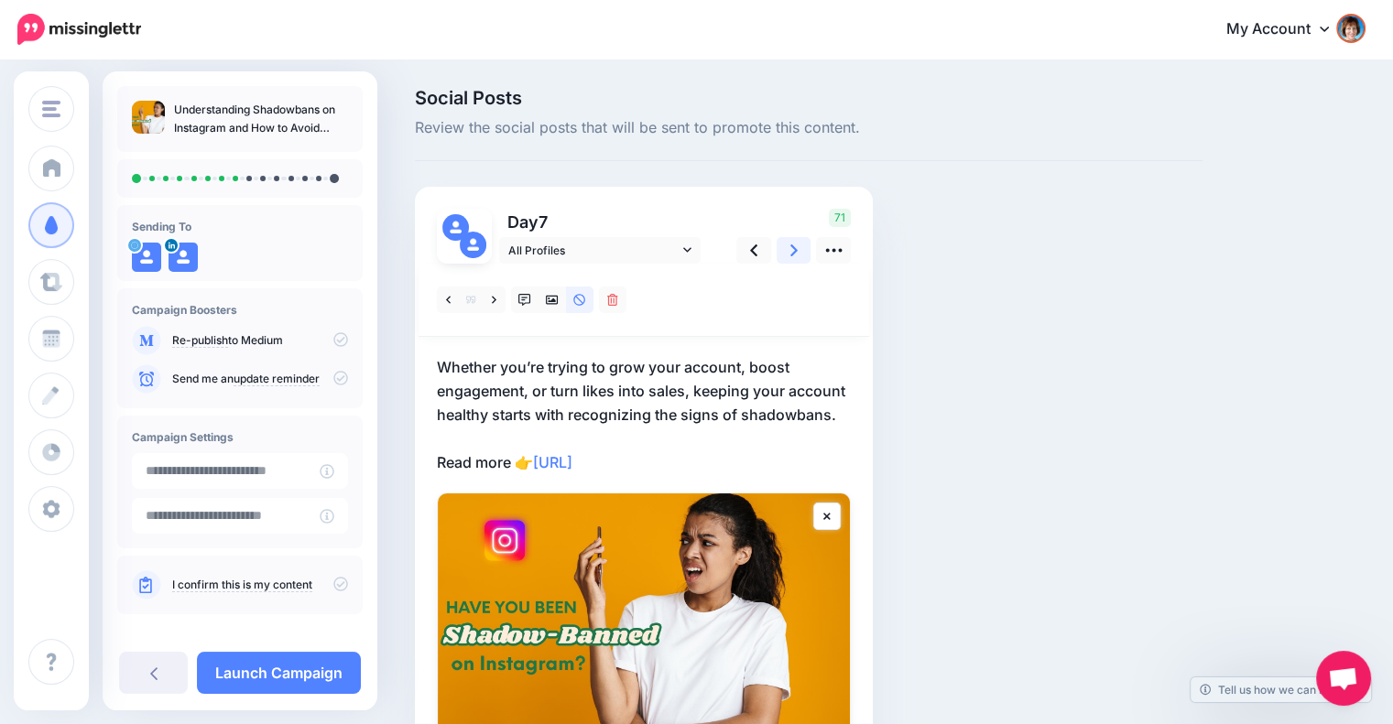
click at [796, 255] on icon at bounding box center [793, 250] width 7 height 19
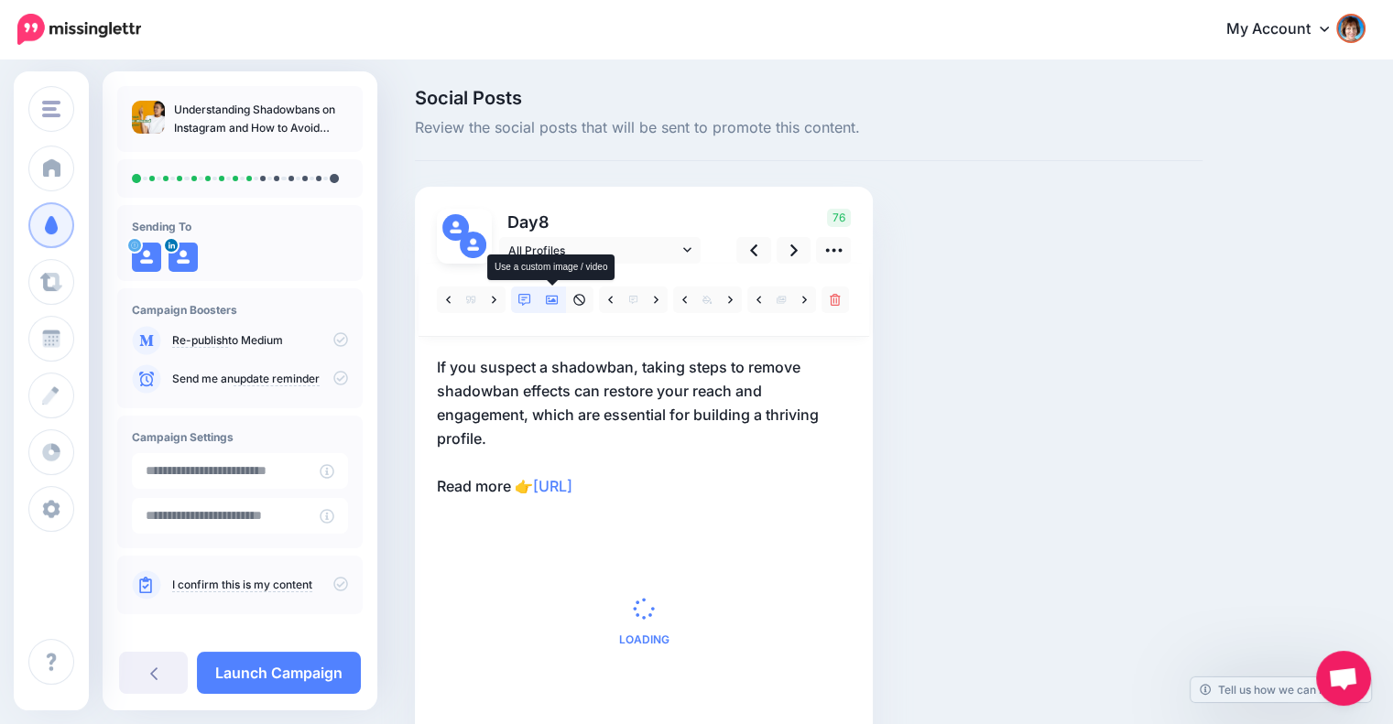
click at [552, 306] on icon at bounding box center [552, 300] width 13 height 13
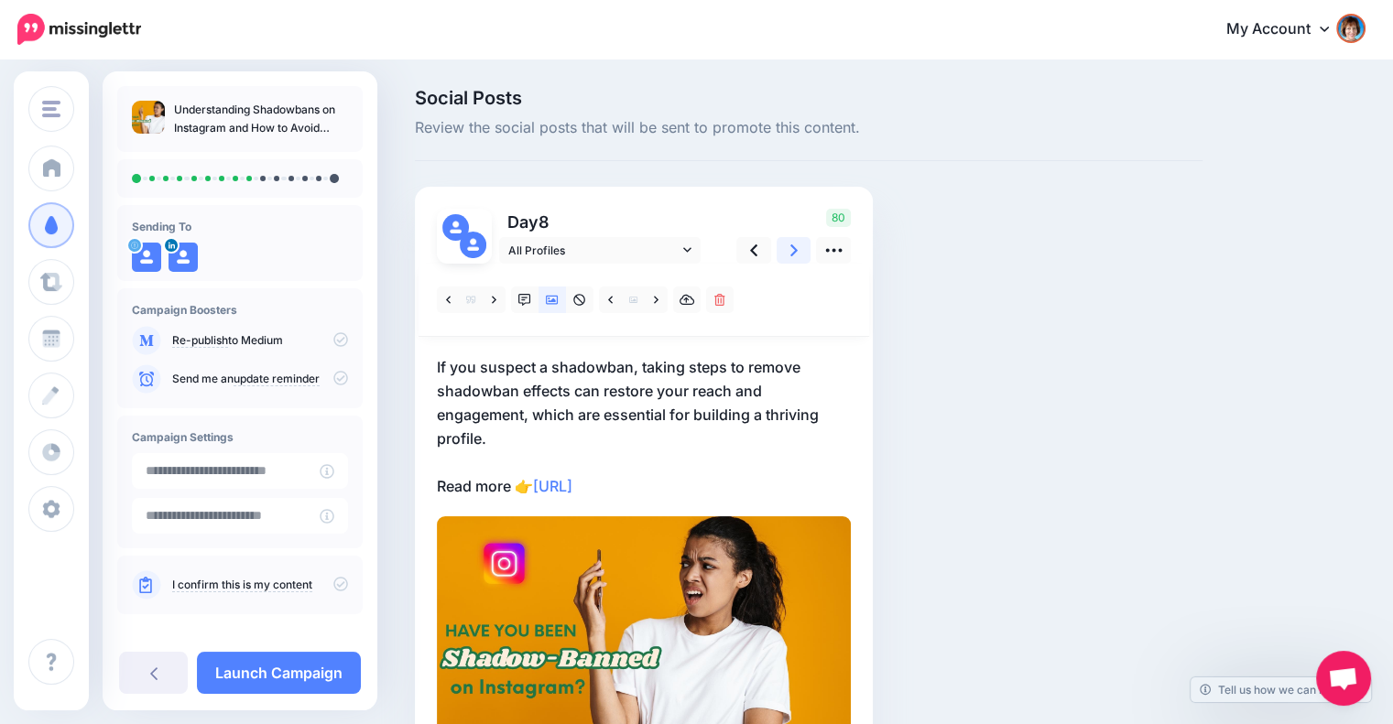
click at [796, 250] on icon at bounding box center [793, 250] width 7 height 12
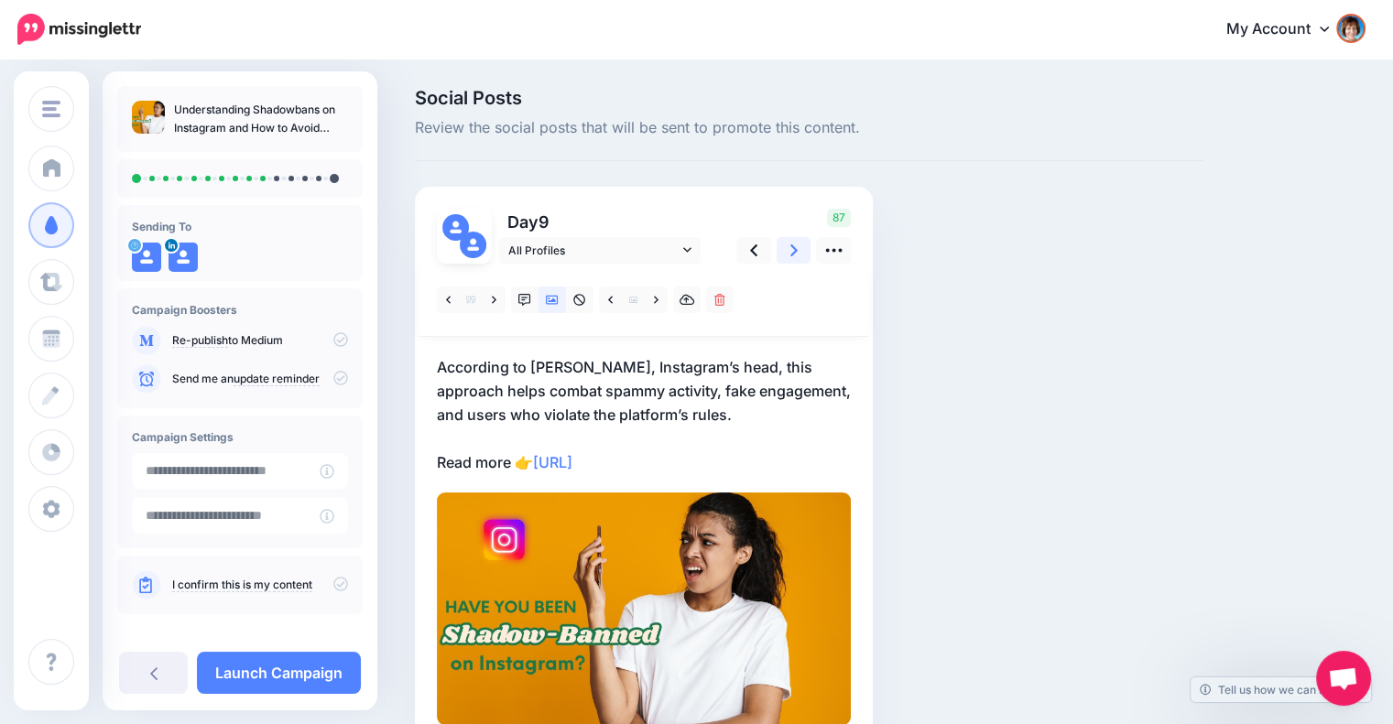
click at [781, 252] on link at bounding box center [793, 250] width 35 height 27
click at [785, 252] on link at bounding box center [793, 250] width 35 height 27
click at [793, 255] on icon at bounding box center [793, 250] width 7 height 19
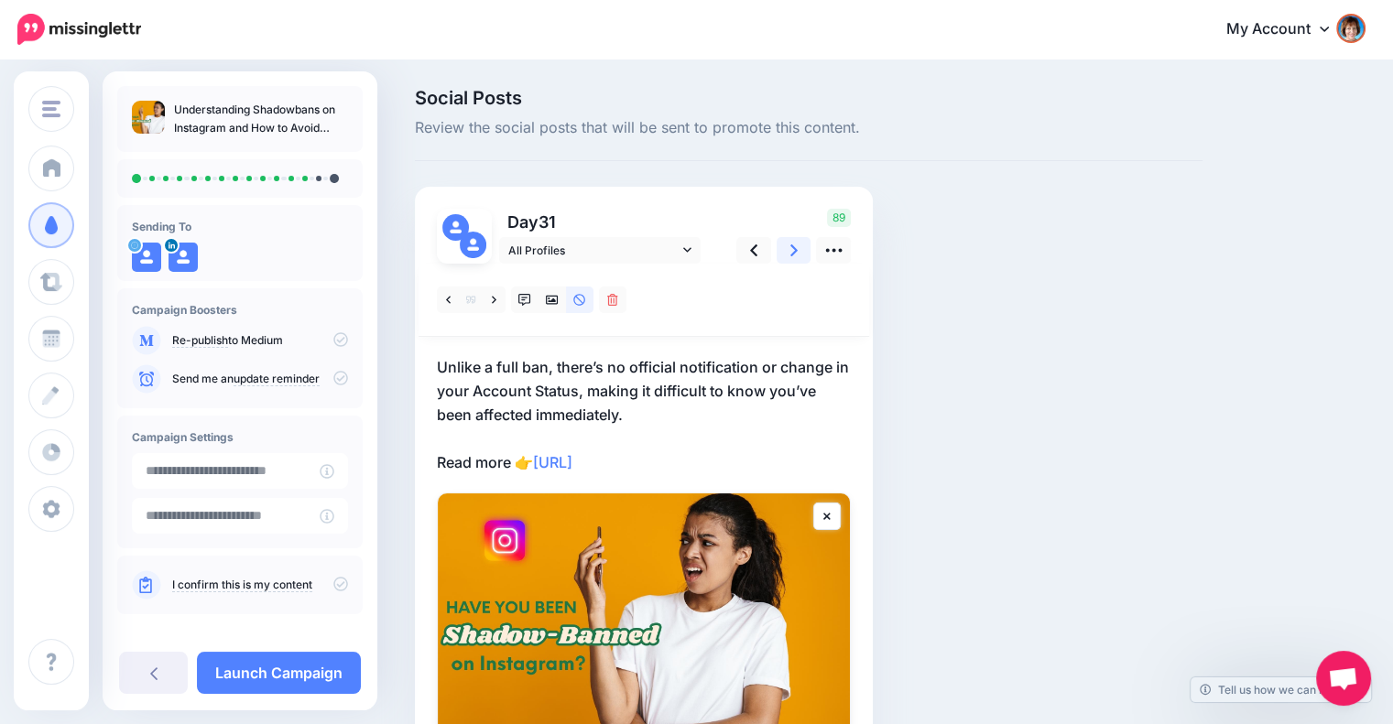
click at [793, 255] on icon at bounding box center [793, 250] width 7 height 19
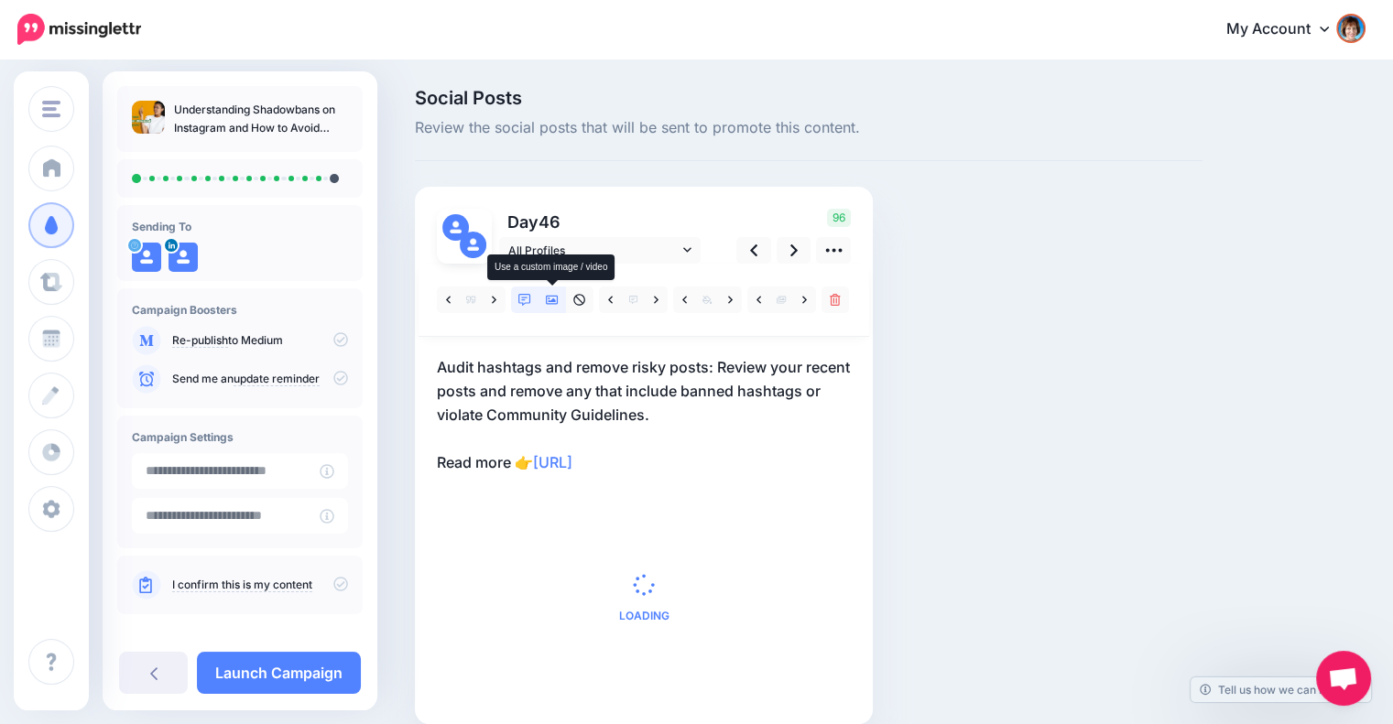
click at [548, 298] on icon at bounding box center [552, 300] width 13 height 13
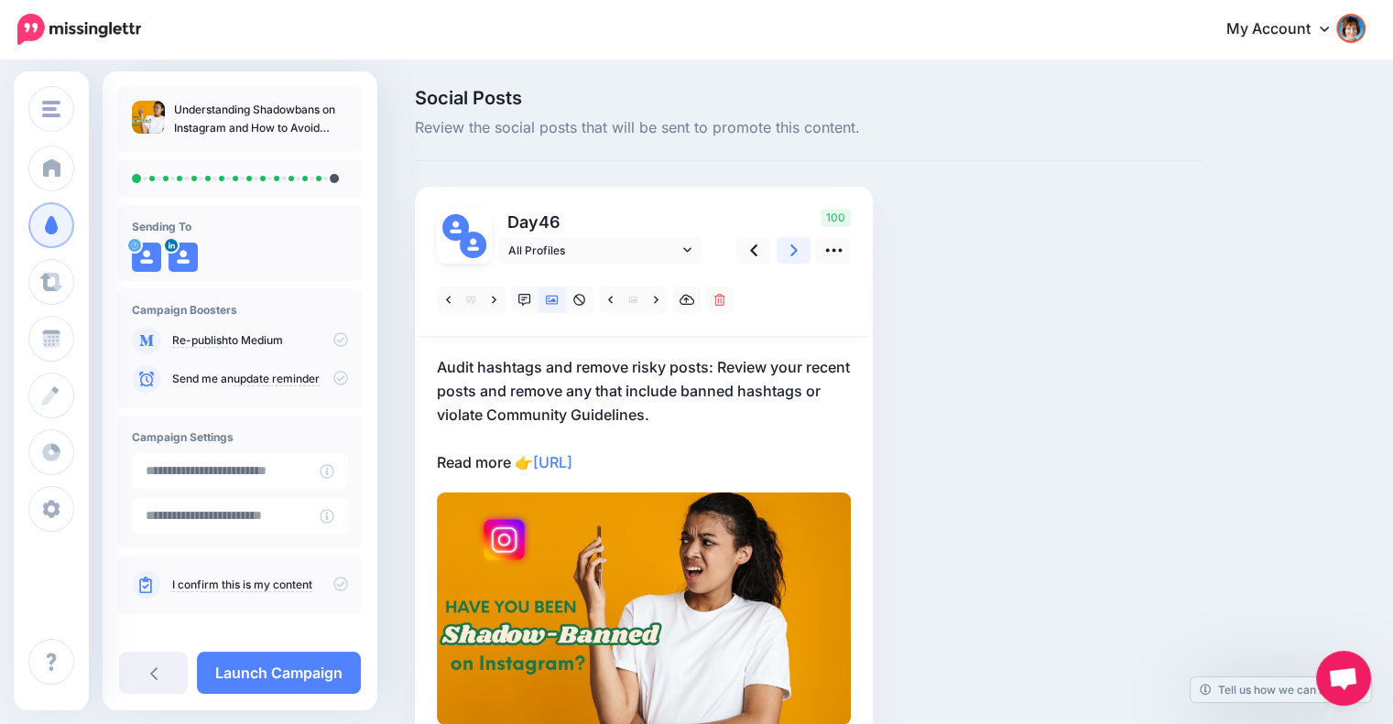
click at [784, 255] on link at bounding box center [793, 250] width 35 height 27
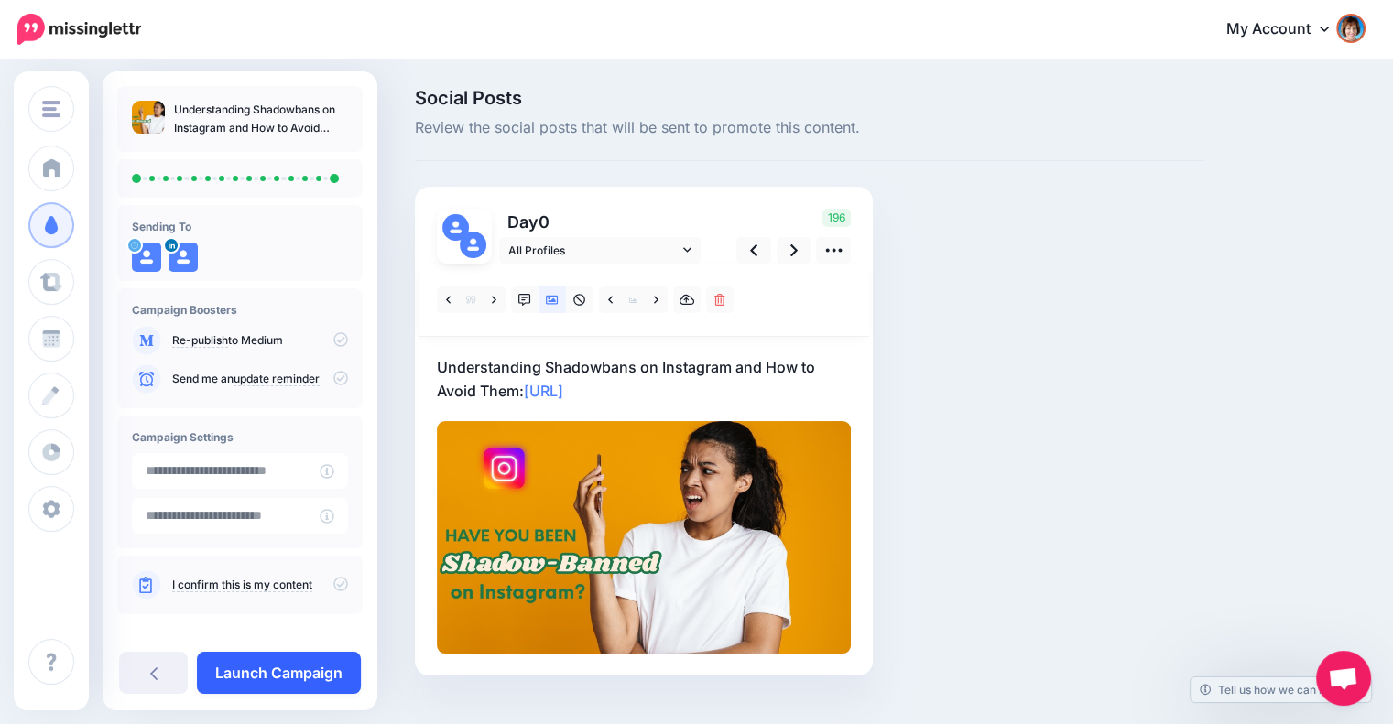
click at [321, 666] on link "Launch Campaign" at bounding box center [279, 673] width 164 height 42
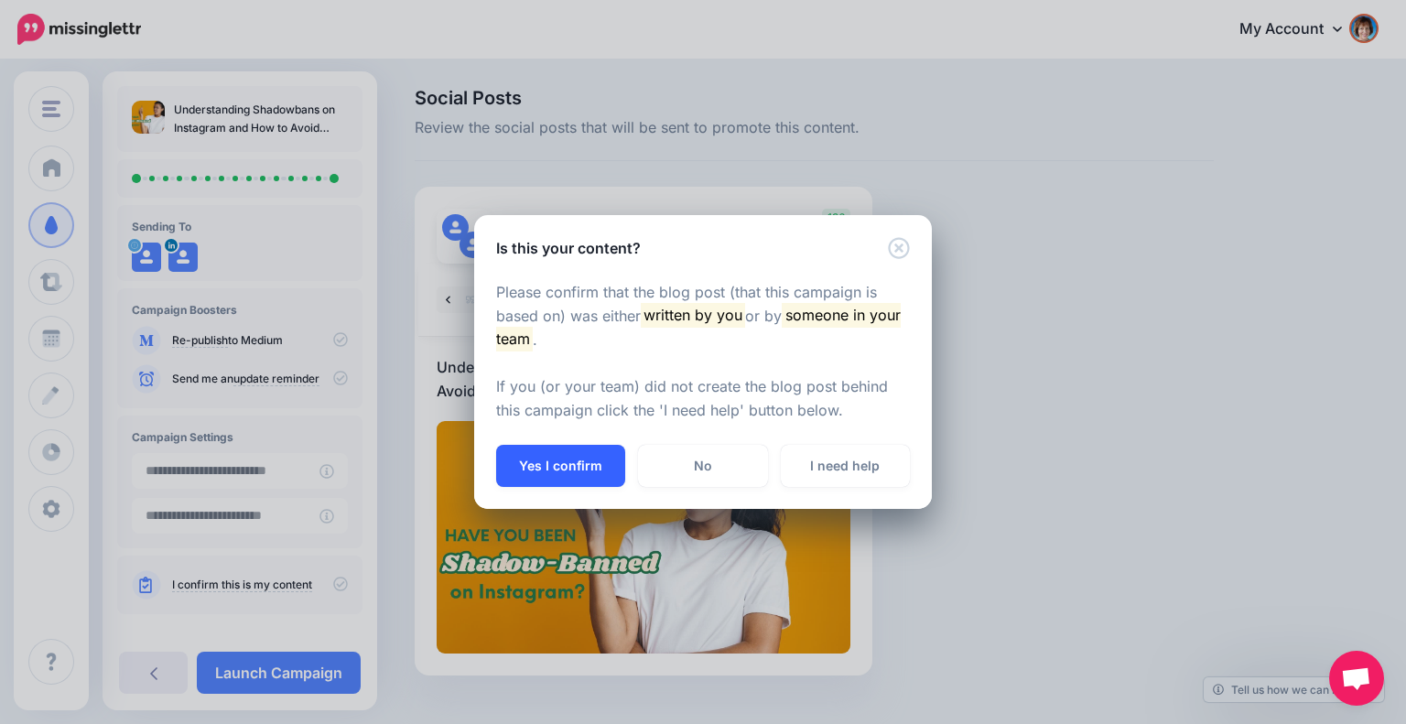
click at [584, 475] on button "Yes I confirm" at bounding box center [560, 466] width 129 height 42
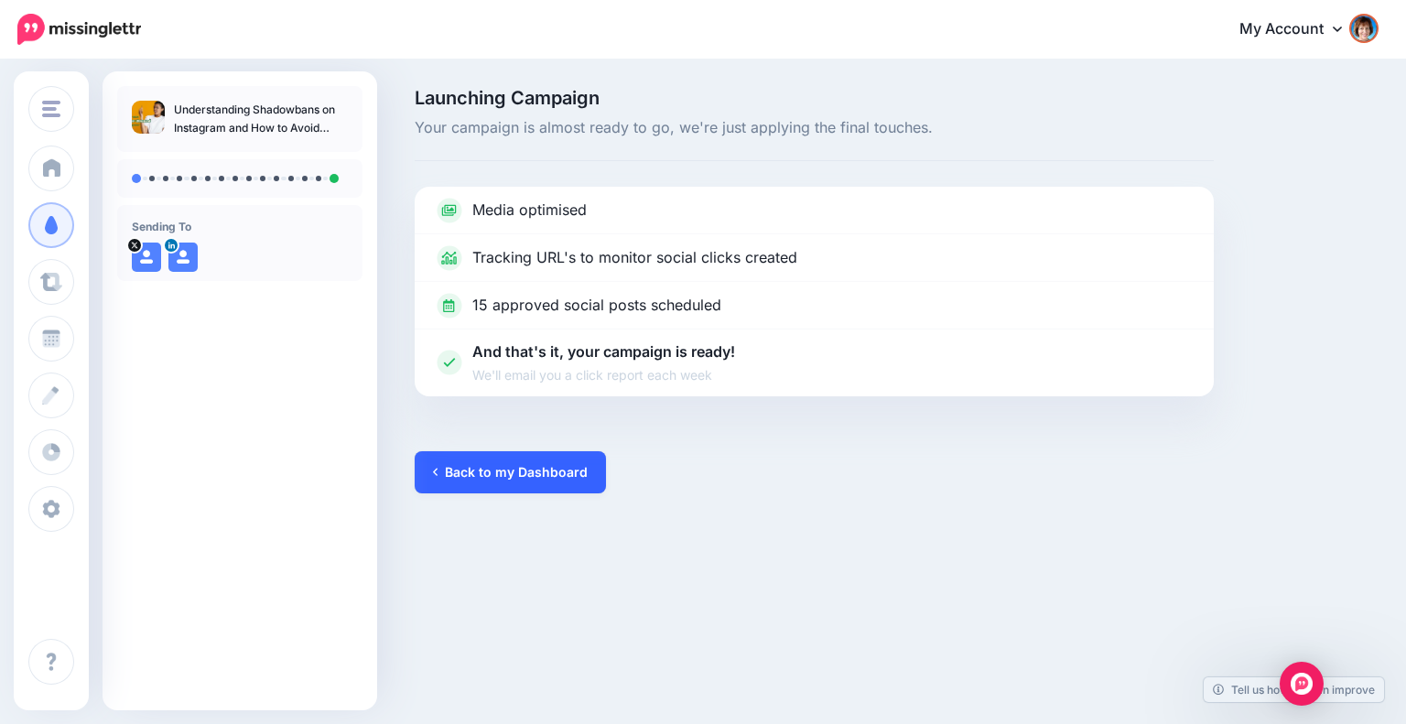
click at [455, 468] on link "Back to my Dashboard" at bounding box center [510, 472] width 191 height 42
